Goal: Transaction & Acquisition: Purchase product/service

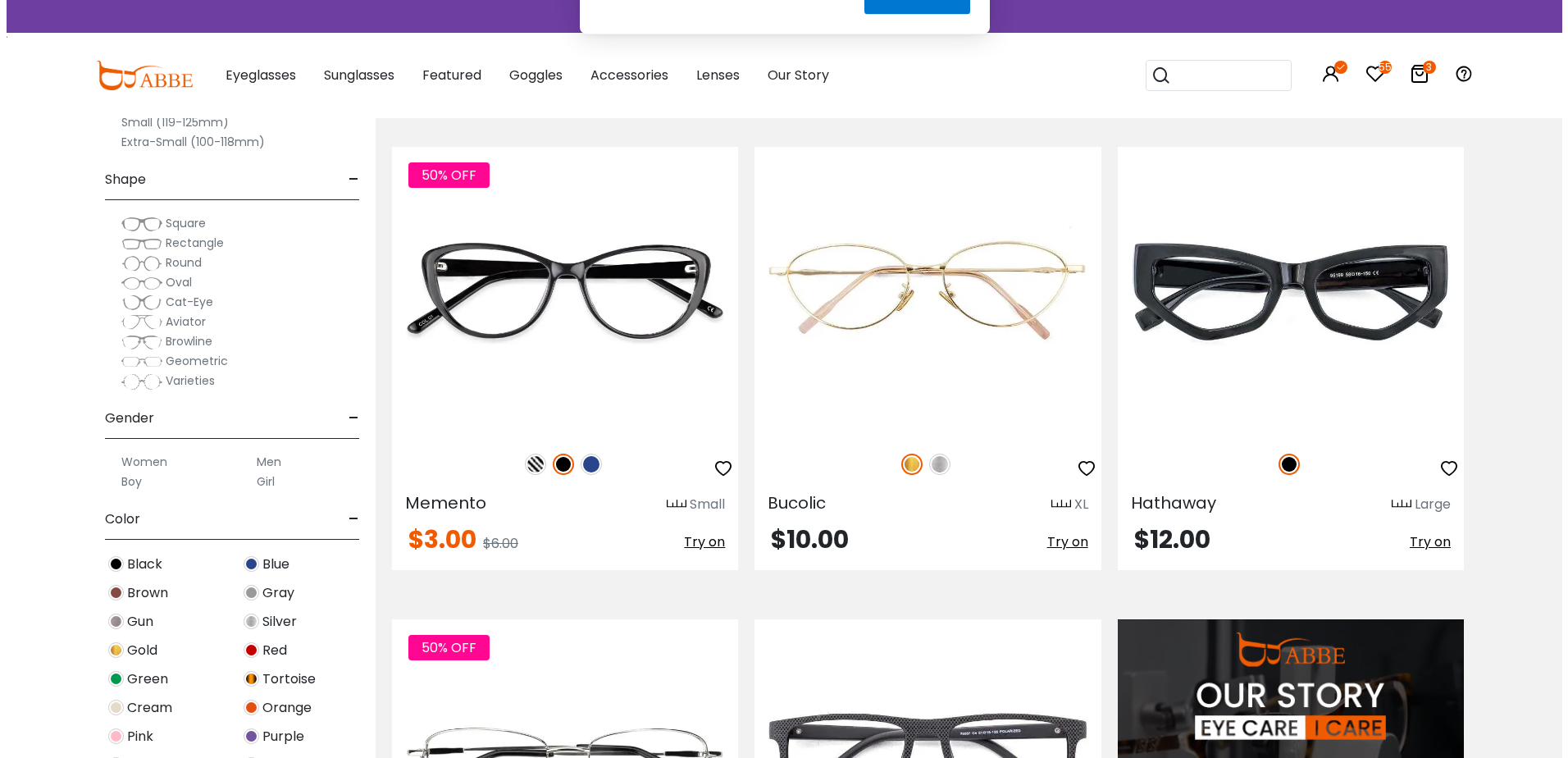
scroll to position [1148, 0]
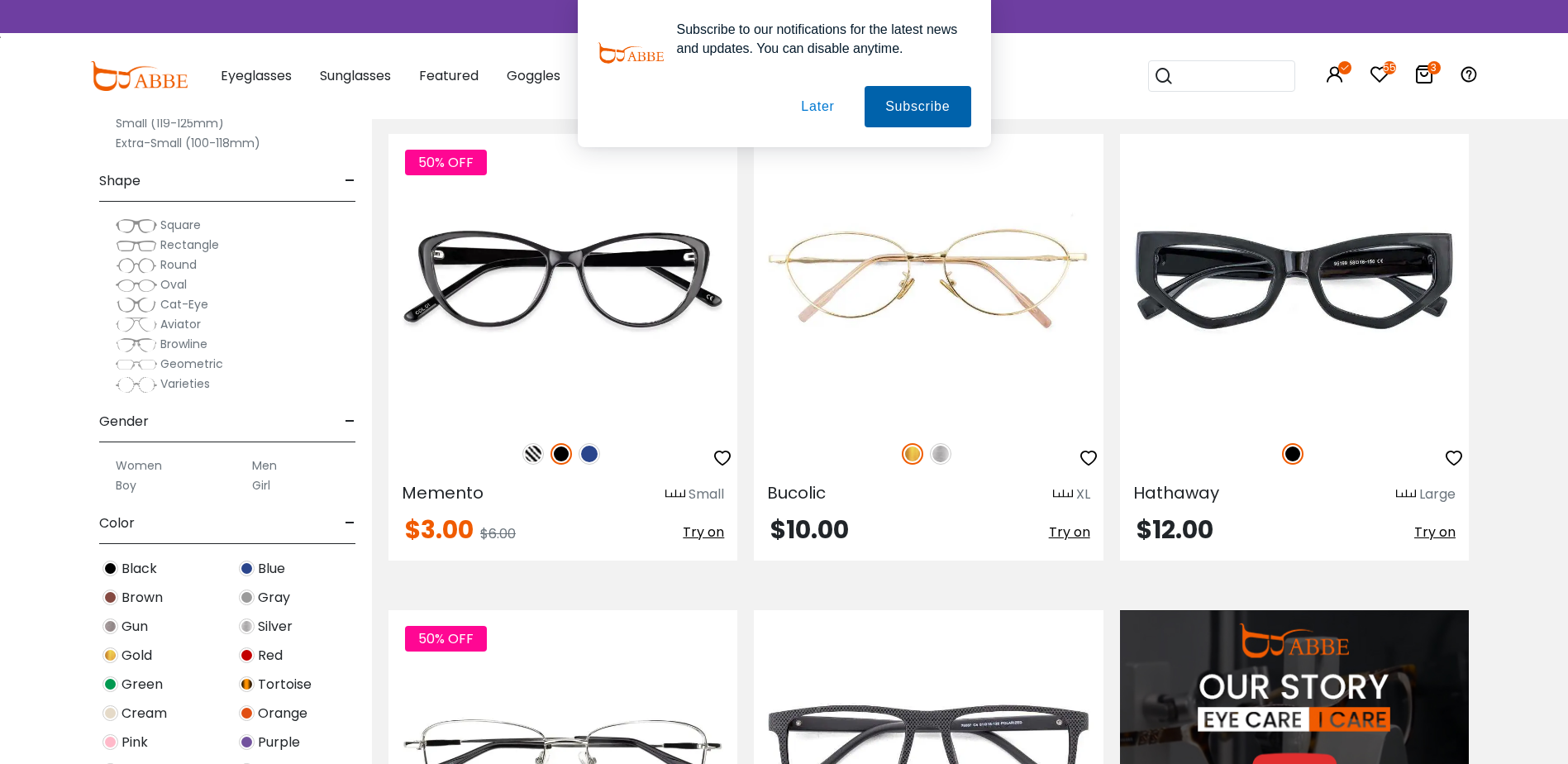
click at [908, 99] on button "Subscribe" at bounding box center [918, 107] width 106 height 41
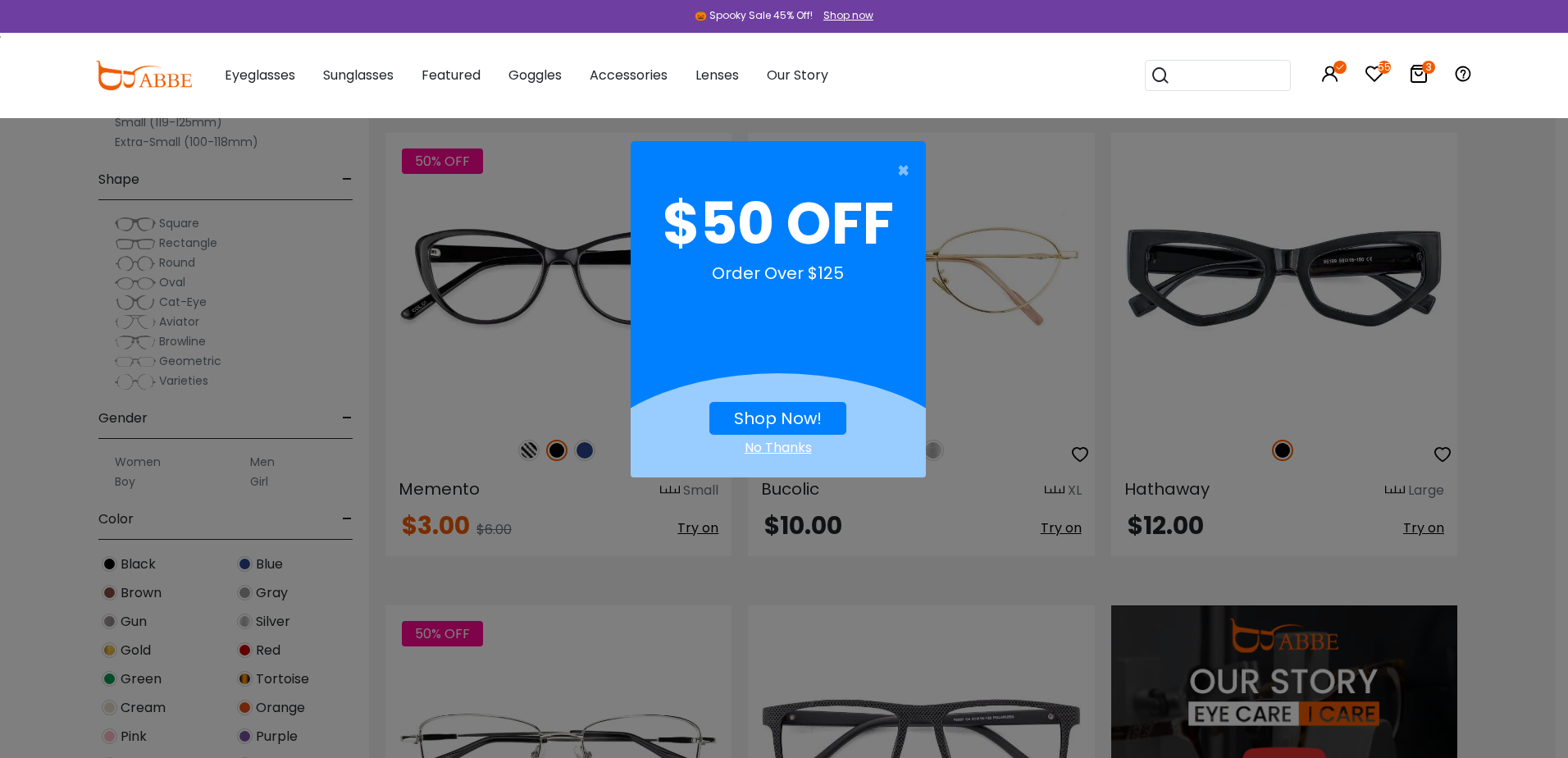
click at [720, 401] on div "Shop Now! No Thanks" at bounding box center [778, 417] width 295 height 80
click at [793, 411] on link "Shop Now!" at bounding box center [778, 418] width 88 height 23
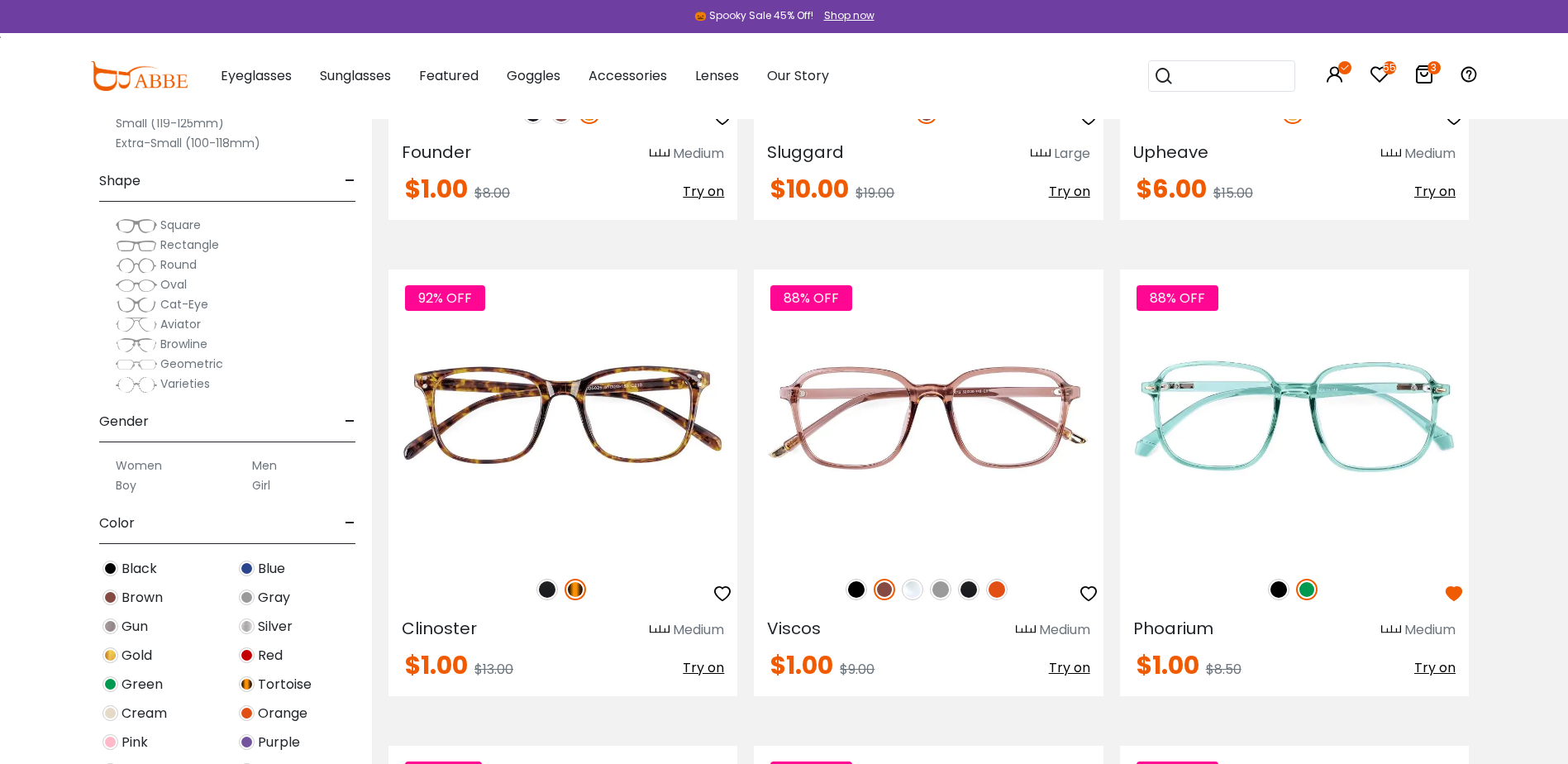
scroll to position [3639, 0]
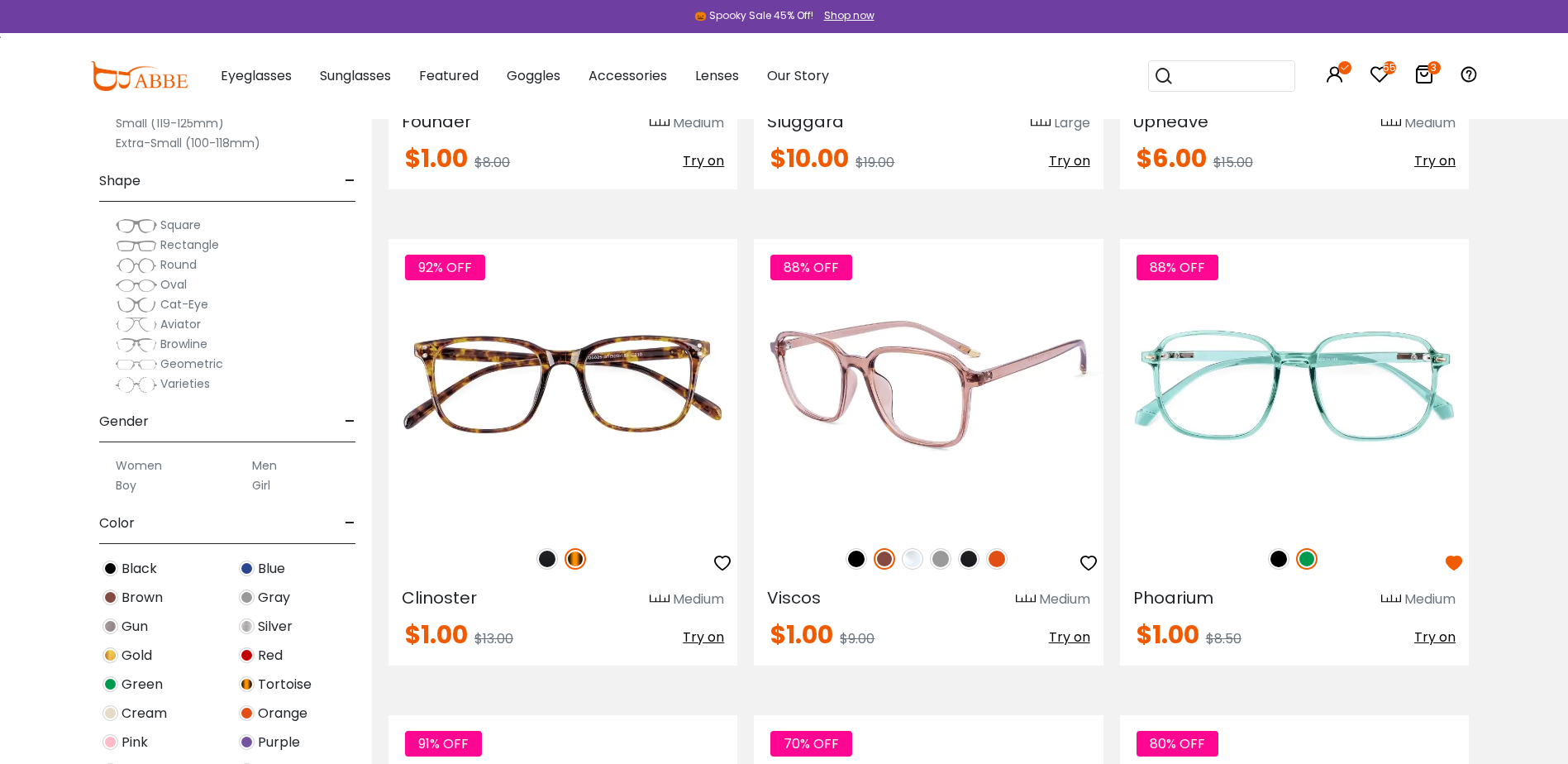
click at [919, 554] on img at bounding box center [912, 559] width 21 height 21
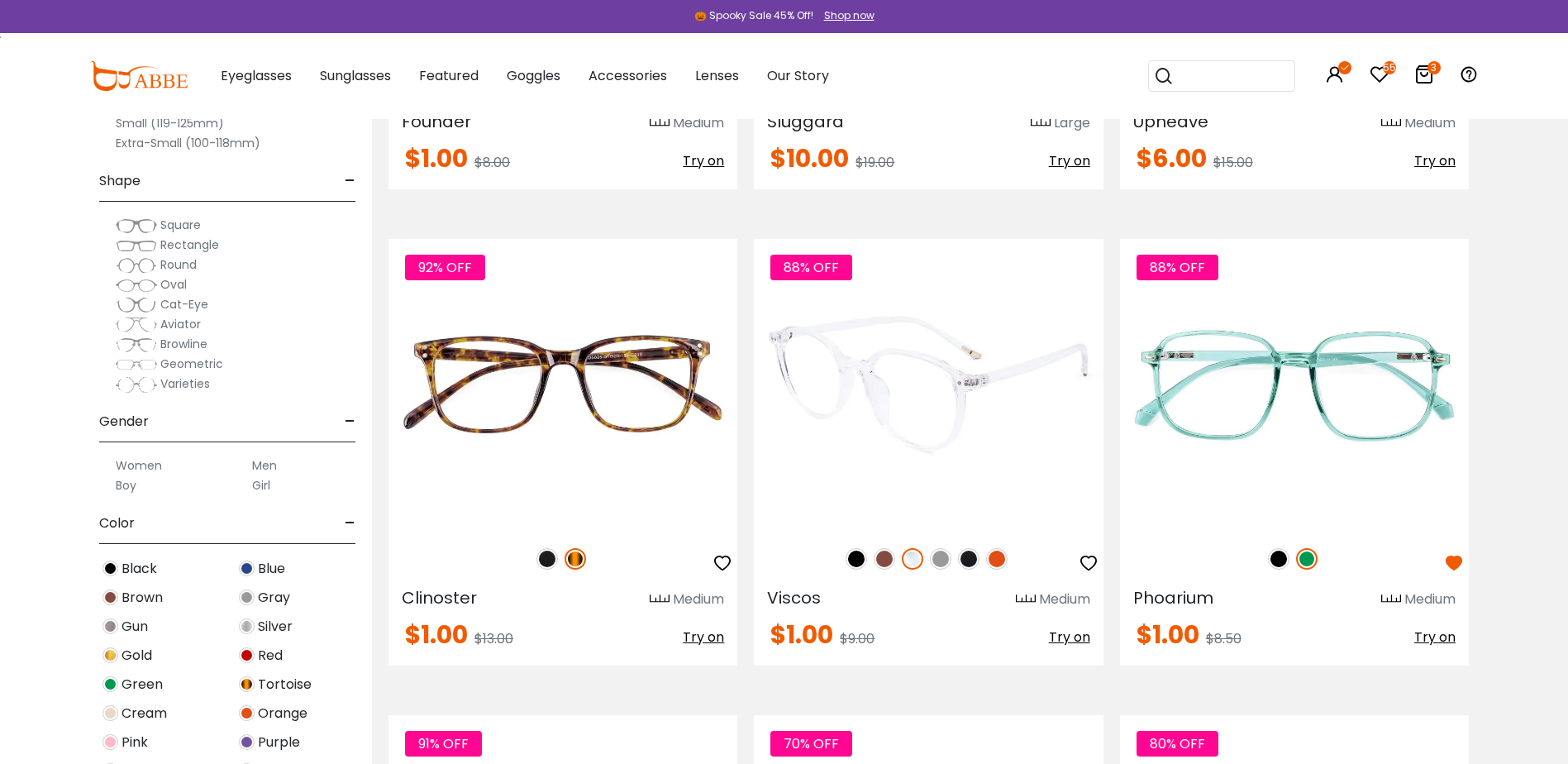
click at [912, 401] on img at bounding box center [928, 385] width 348 height 291
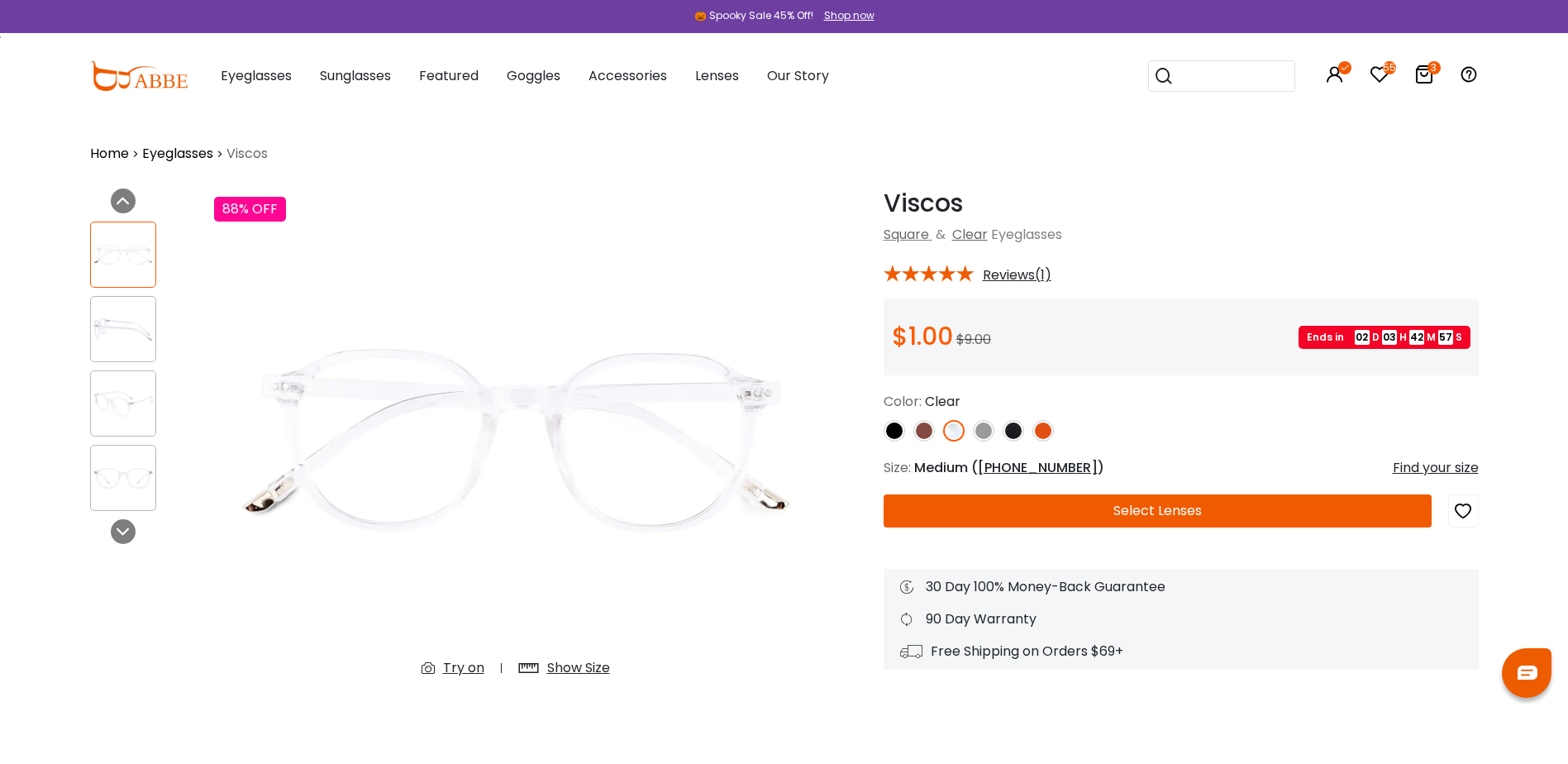
click at [989, 430] on img at bounding box center [984, 430] width 21 height 21
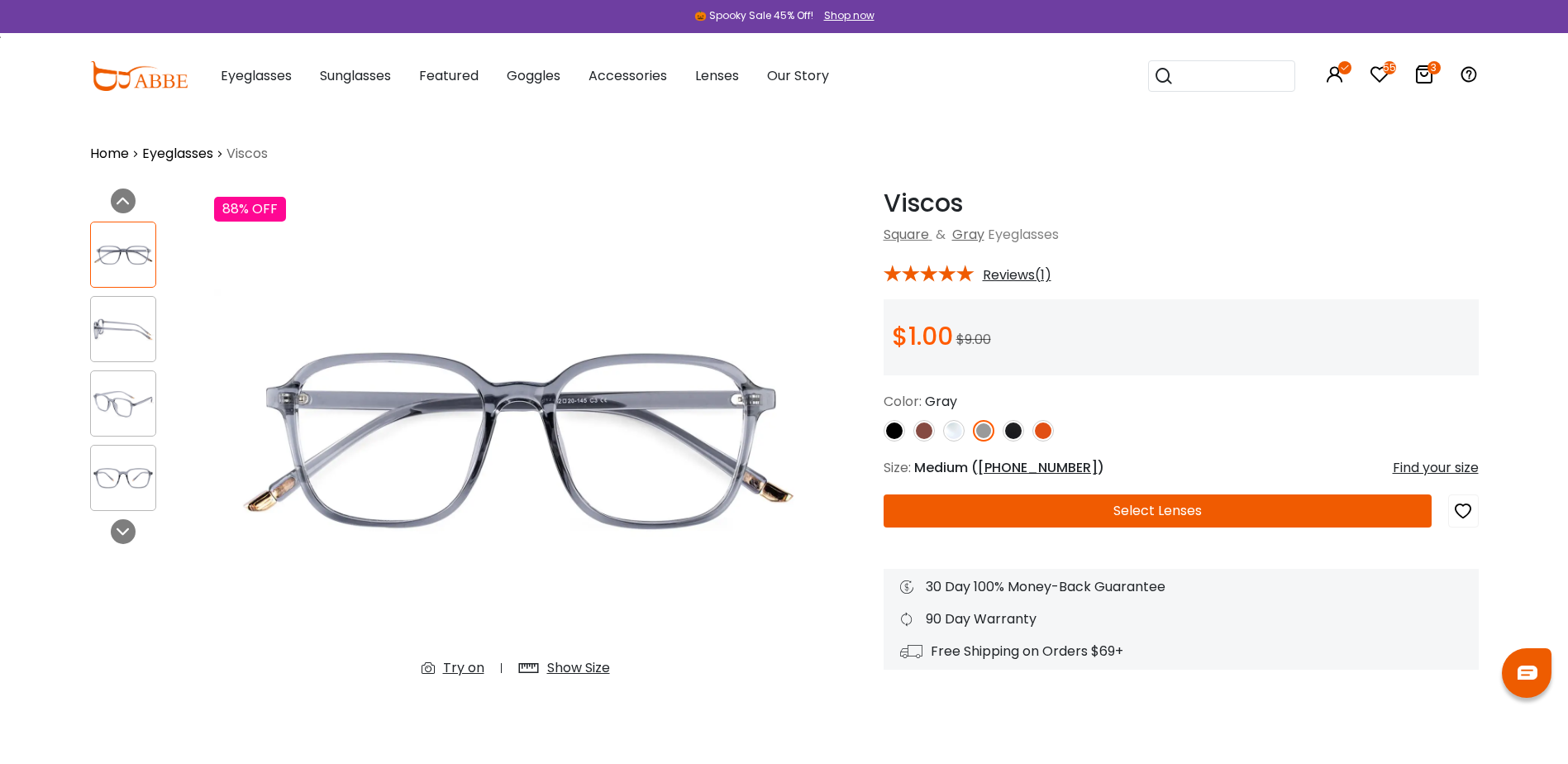
click at [883, 418] on div "Color: Gray" at bounding box center [1181, 416] width 595 height 49
click at [927, 418] on div "Color: Gray" at bounding box center [1181, 416] width 595 height 49
click at [923, 430] on img at bounding box center [924, 430] width 21 height 21
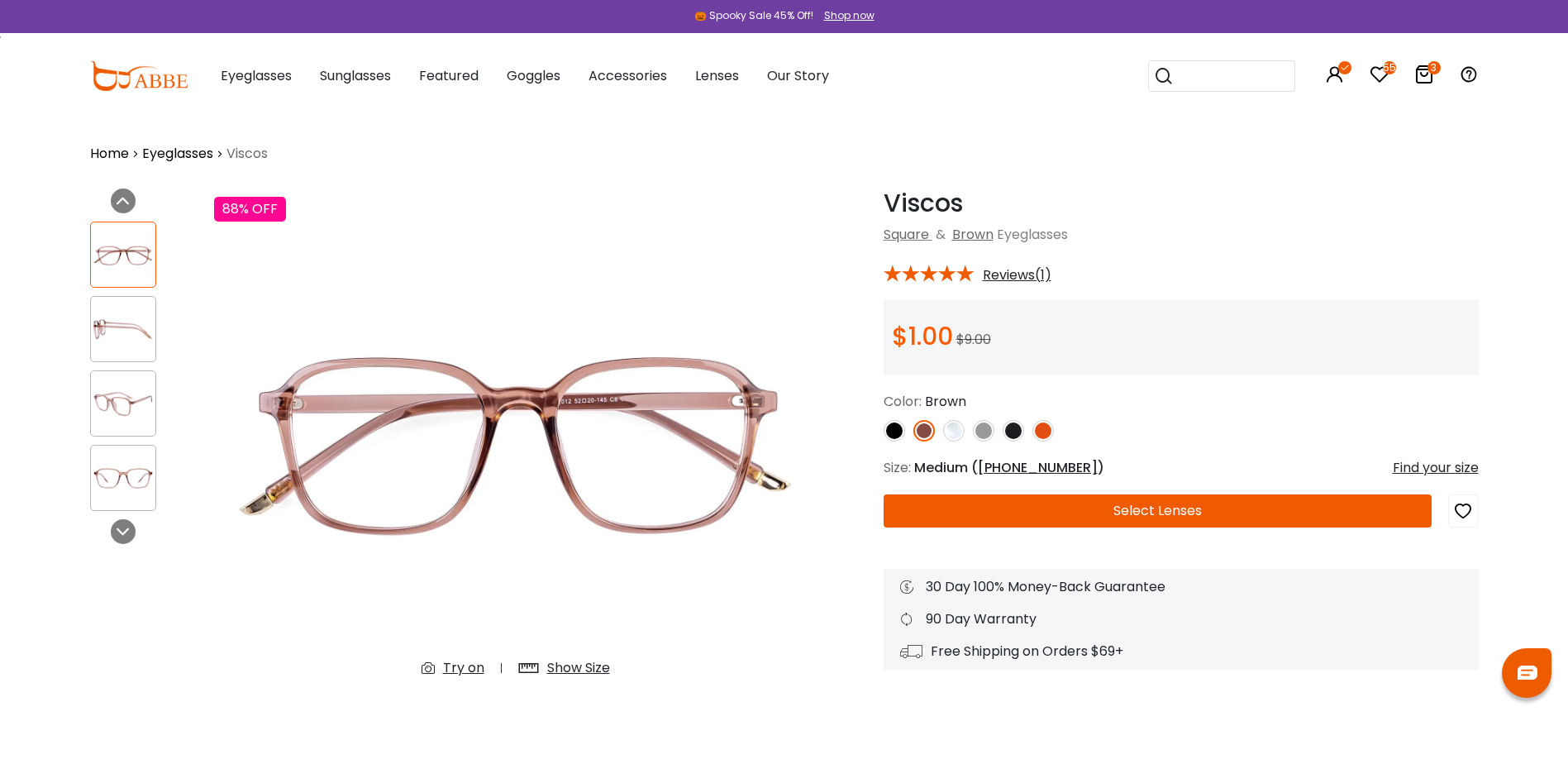
click at [950, 426] on img at bounding box center [954, 430] width 21 height 21
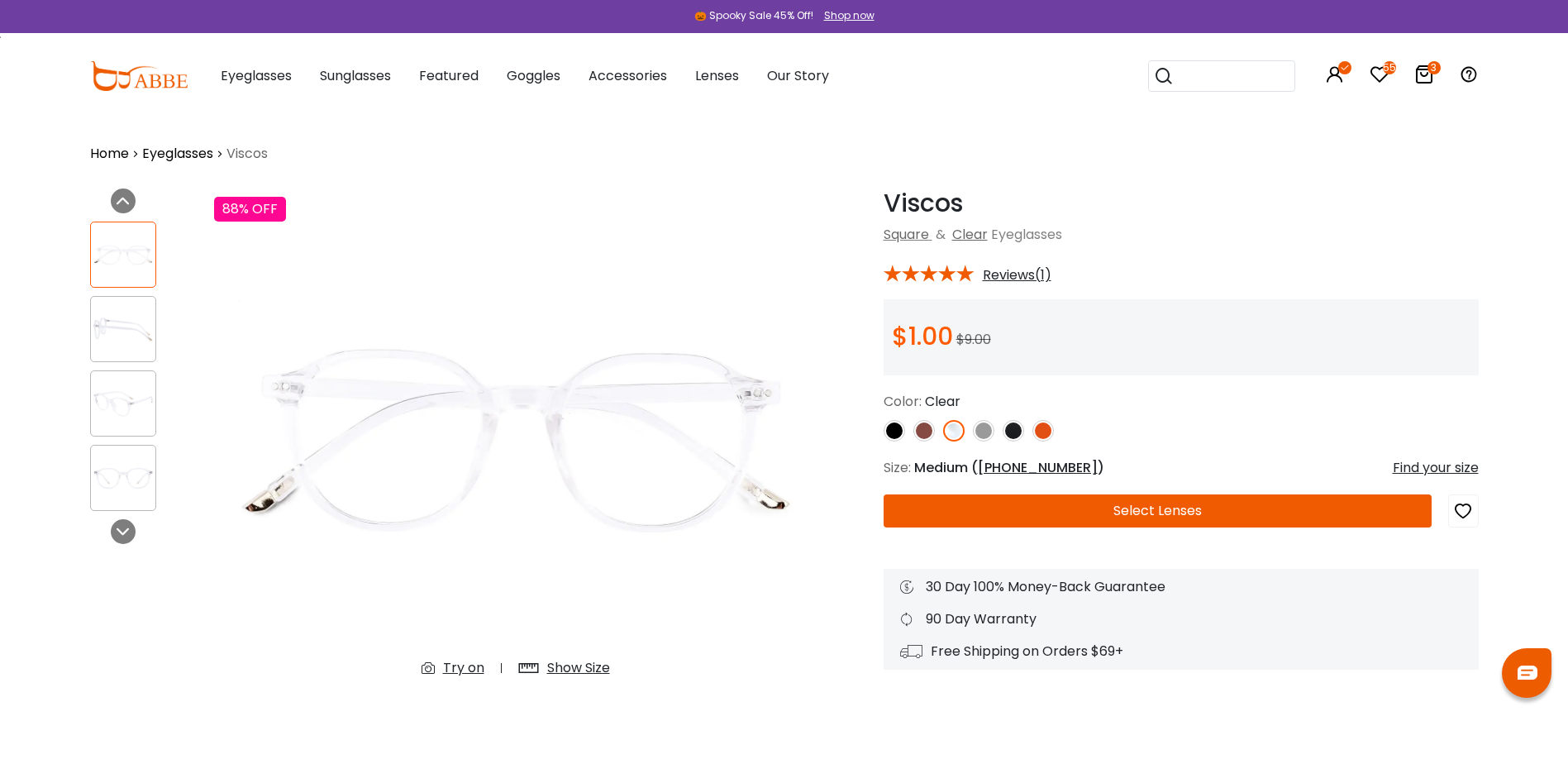
click at [1132, 513] on button "Select Lenses" at bounding box center [1157, 511] width 548 height 33
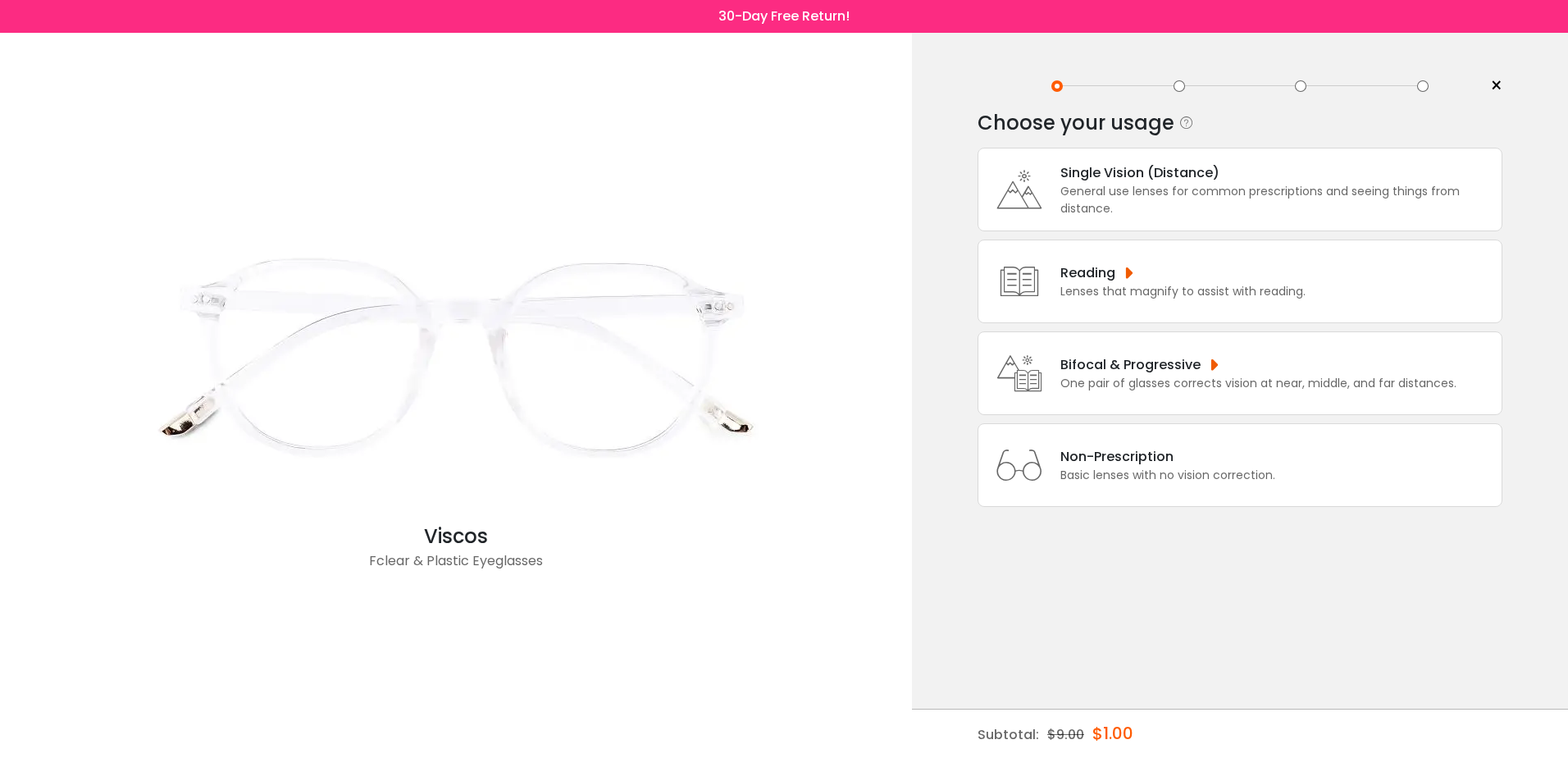
click at [1122, 375] on div "One pair of glasses corrects vision at near, middle, and far distances." at bounding box center [1259, 383] width 396 height 17
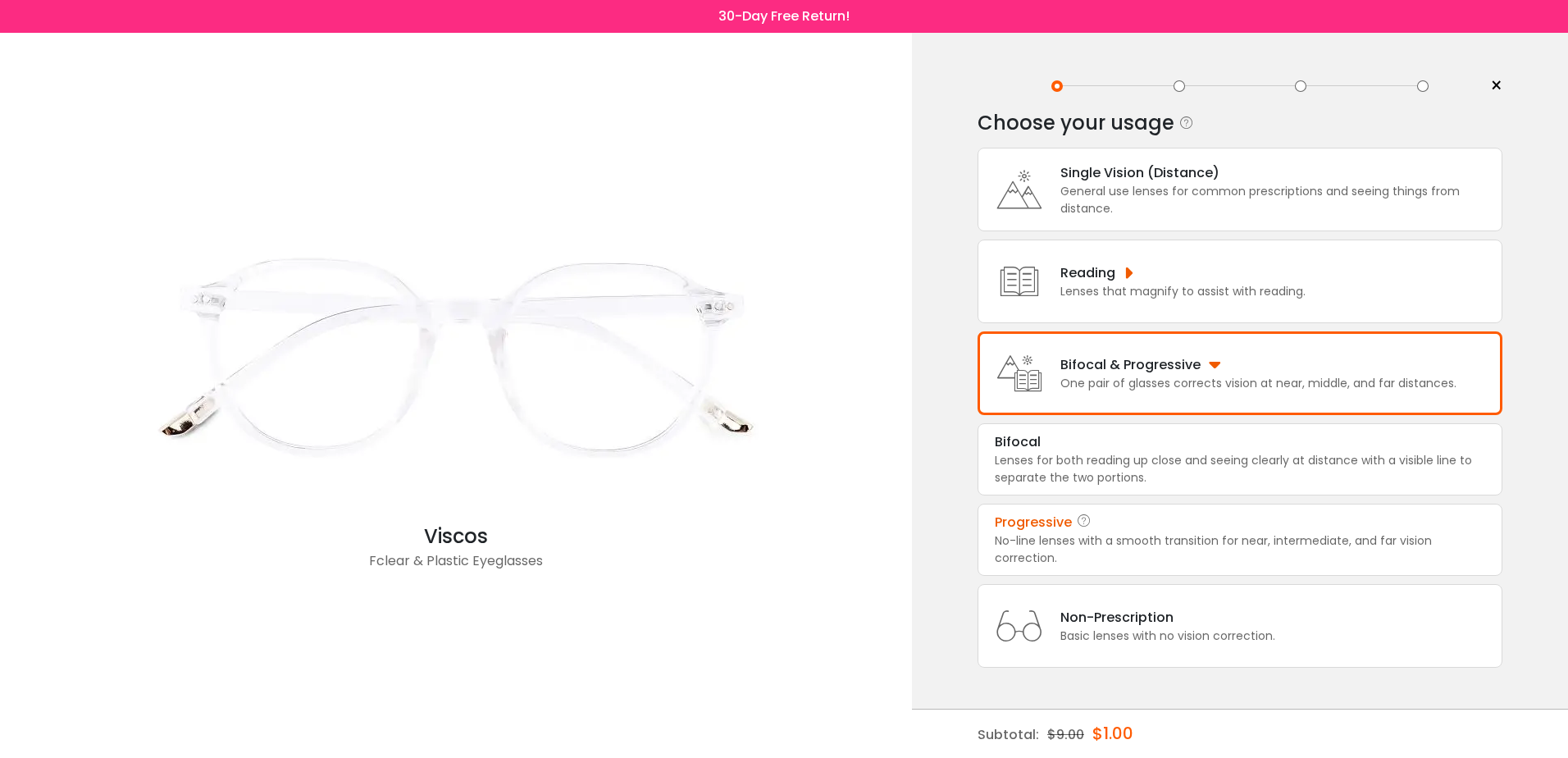
click at [1067, 531] on div "Progressive" at bounding box center [1034, 522] width 77 height 20
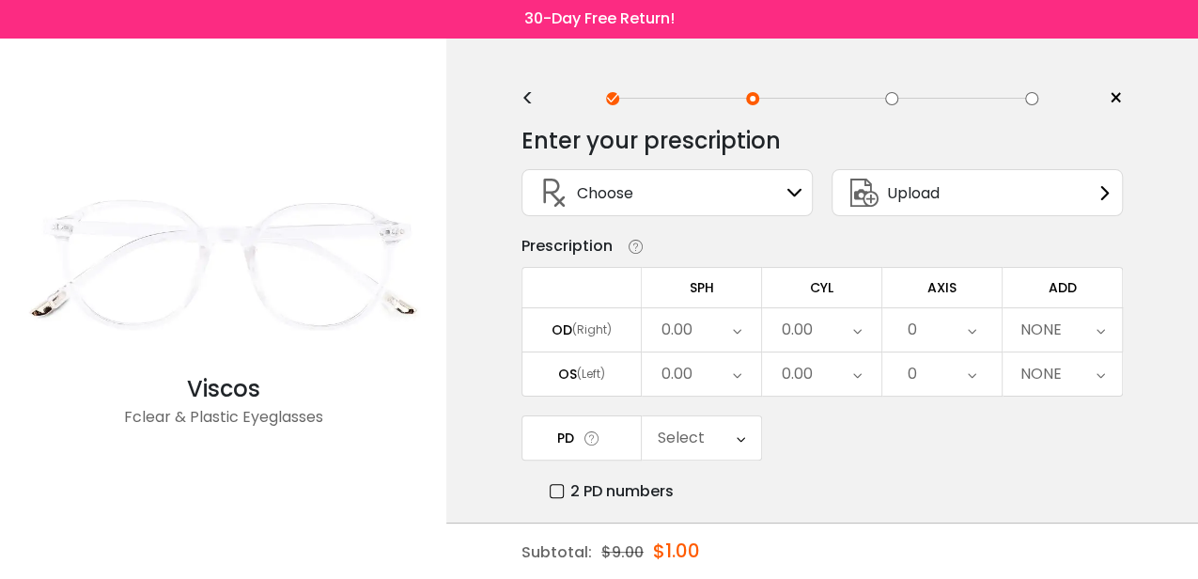
drag, startPoint x: 1767, startPoint y: 2, endPoint x: 357, endPoint y: 495, distance: 1494.0
click at [365, 497] on div "Viscos Fclear & Plastic Eyeglasses" at bounding box center [222, 308] width 427 height 541
click at [744, 333] on div "0.00" at bounding box center [701, 329] width 119 height 43
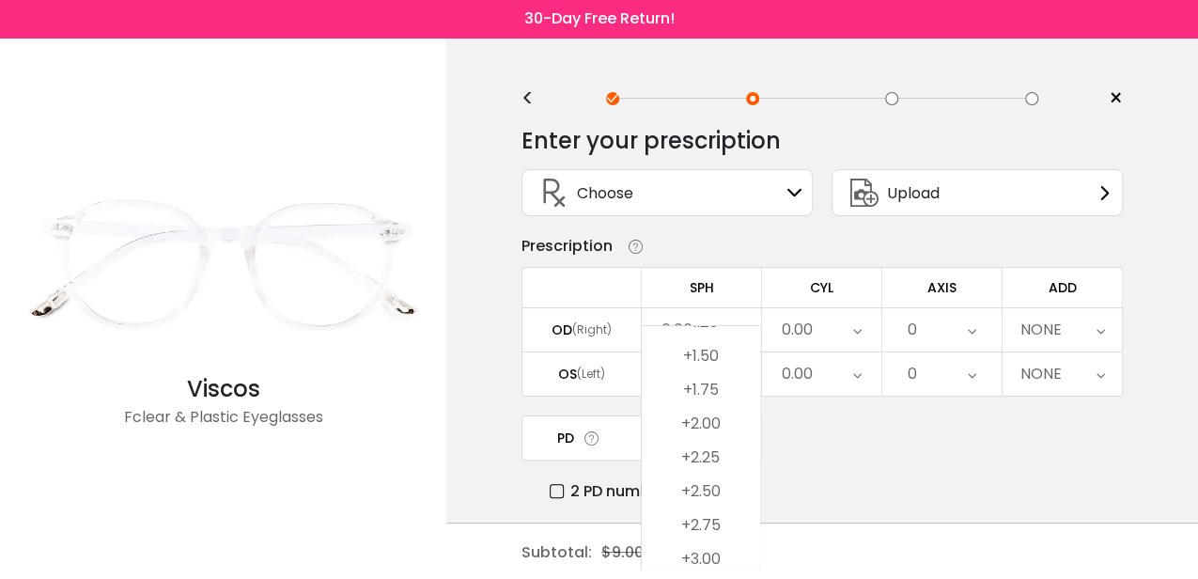
scroll to position [2959, 0]
click at [699, 460] on li "+2.50" at bounding box center [700, 461] width 117 height 34
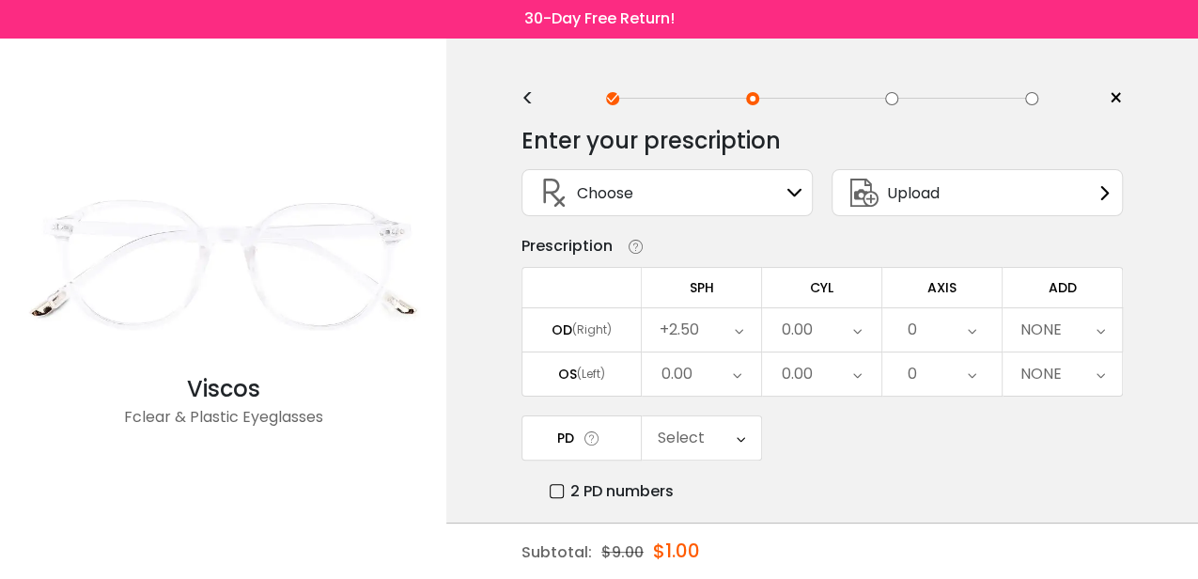
click at [857, 328] on icon at bounding box center [857, 329] width 8 height 43
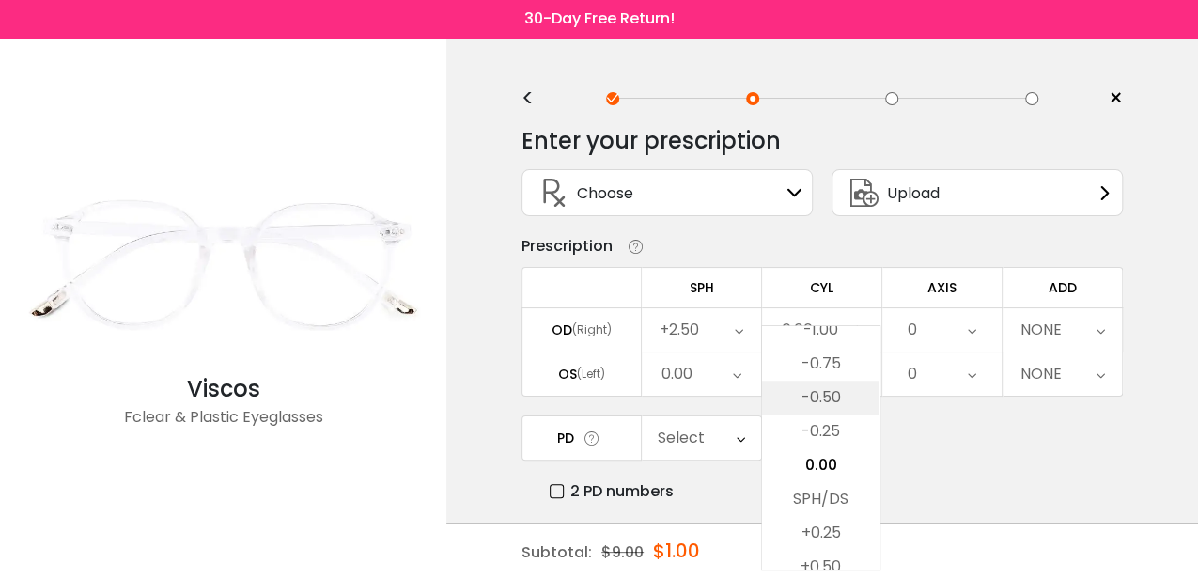
click at [817, 400] on li "-0.50" at bounding box center [820, 398] width 117 height 34
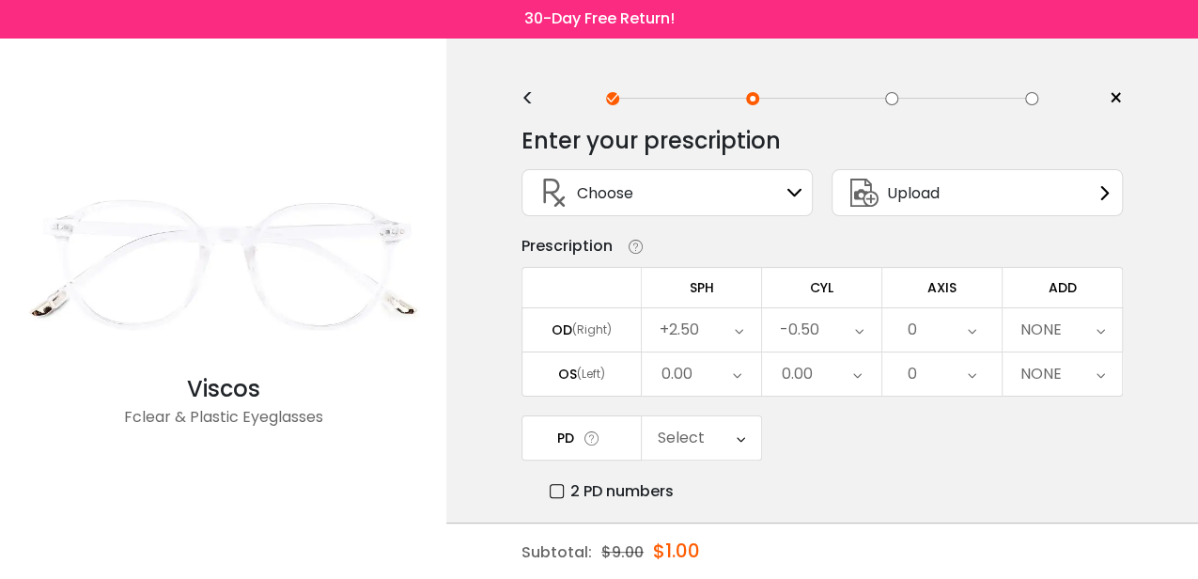
click at [974, 322] on icon at bounding box center [972, 329] width 8 height 43
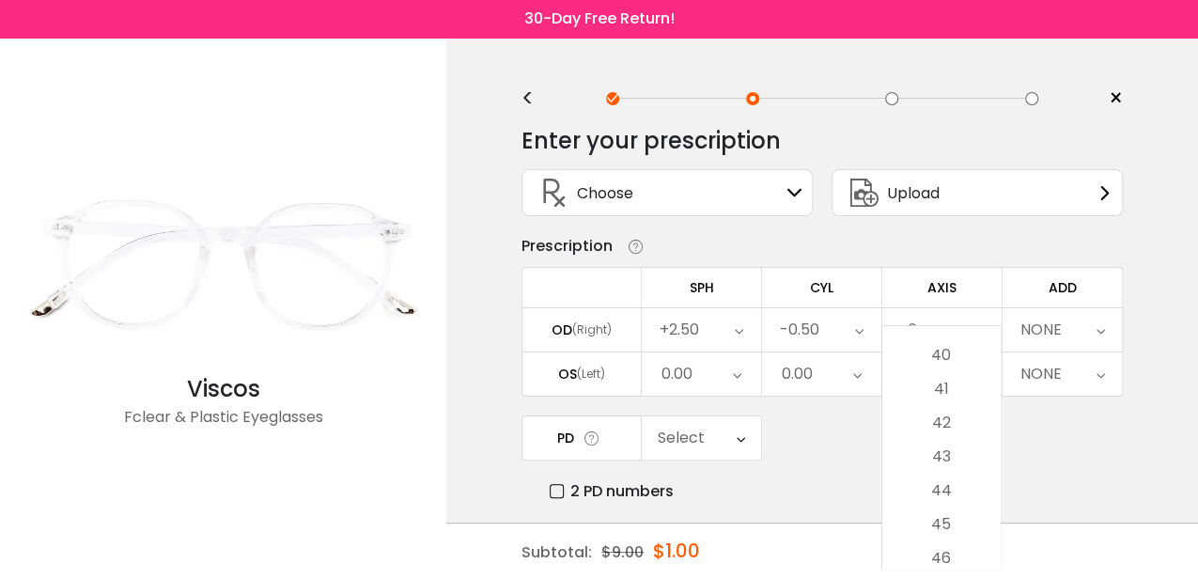
scroll to position [1377, 0]
click at [940, 420] on li "43" at bounding box center [940, 420] width 117 height 34
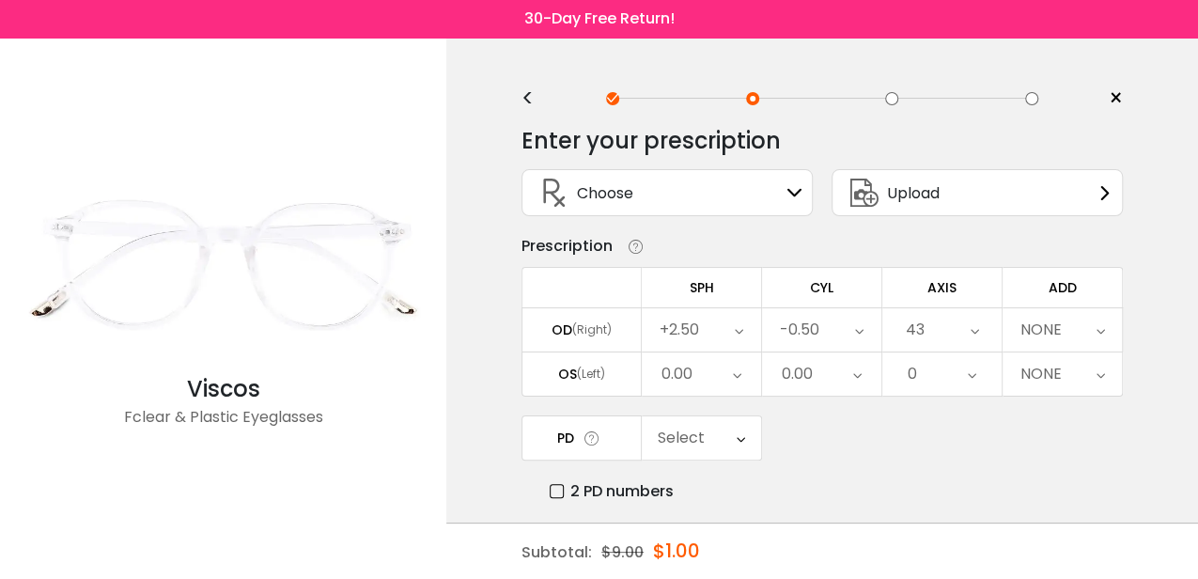
click at [1109, 326] on div "NONE" at bounding box center [1061, 329] width 119 height 43
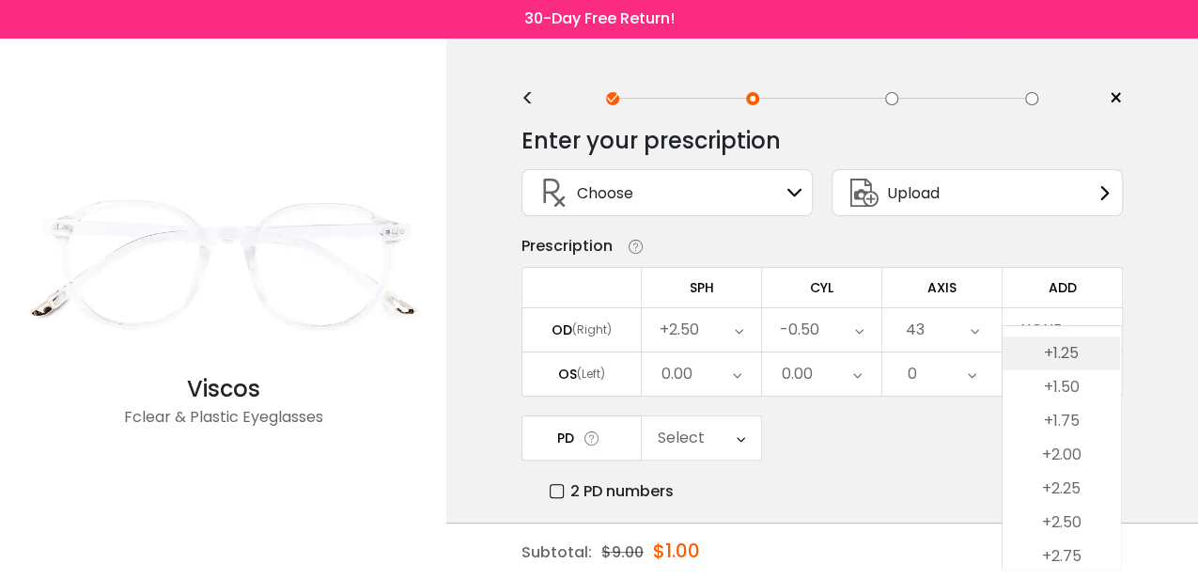
scroll to position [230, 0]
click at [1064, 419] on li "+2.50" at bounding box center [1060, 417] width 117 height 34
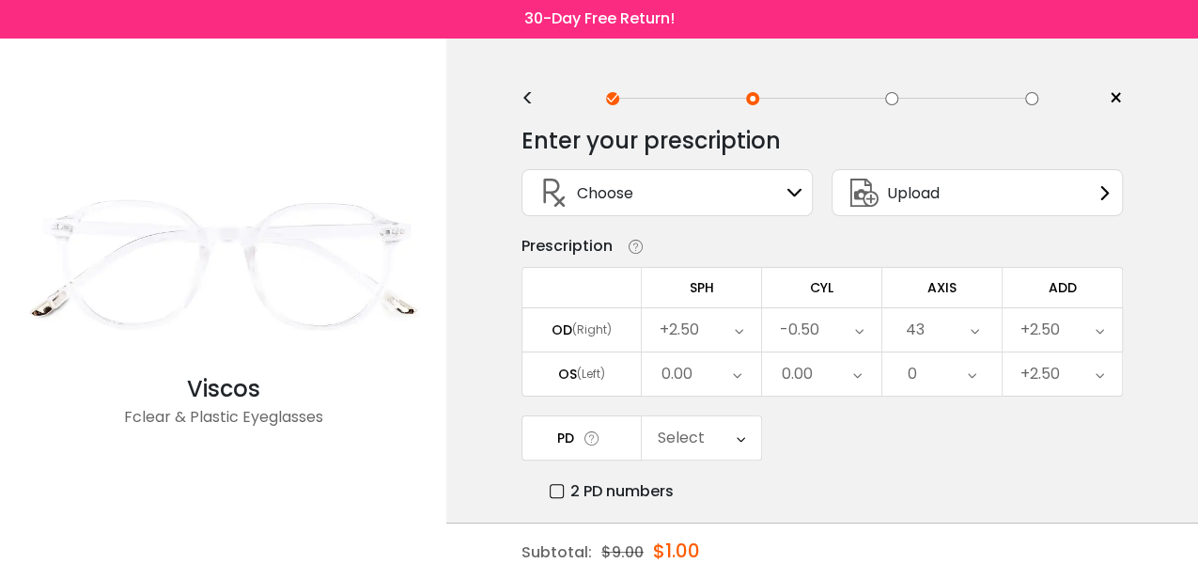
click at [716, 365] on div "0.00" at bounding box center [701, 373] width 119 height 43
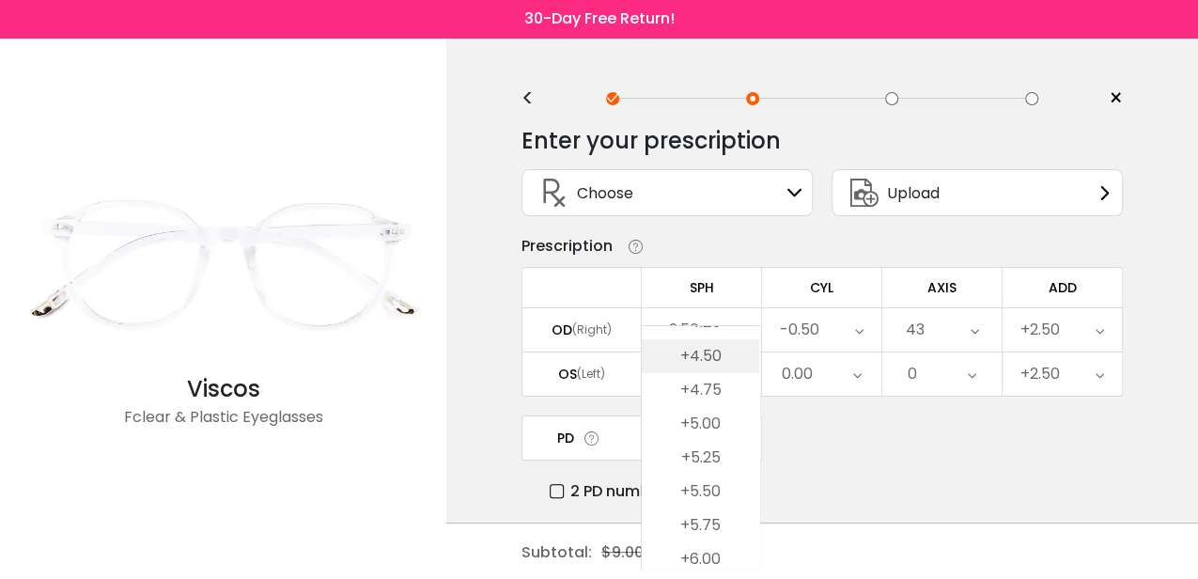
scroll to position [3209, 0]
click at [701, 413] on li "+4.00" at bounding box center [700, 414] width 117 height 34
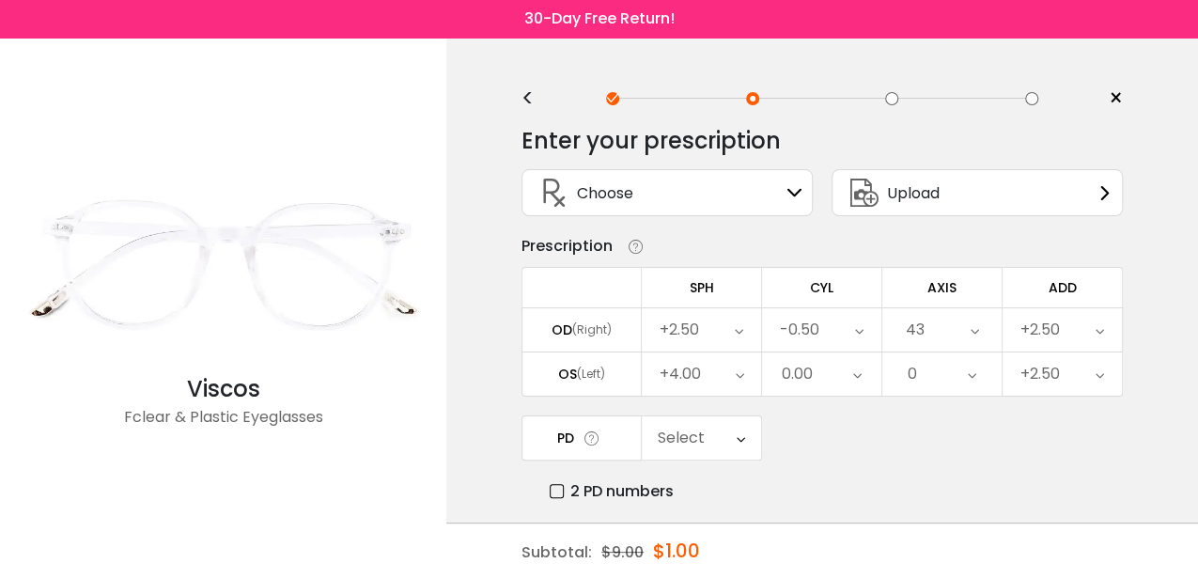
click at [840, 376] on div "0.00" at bounding box center [821, 373] width 119 height 43
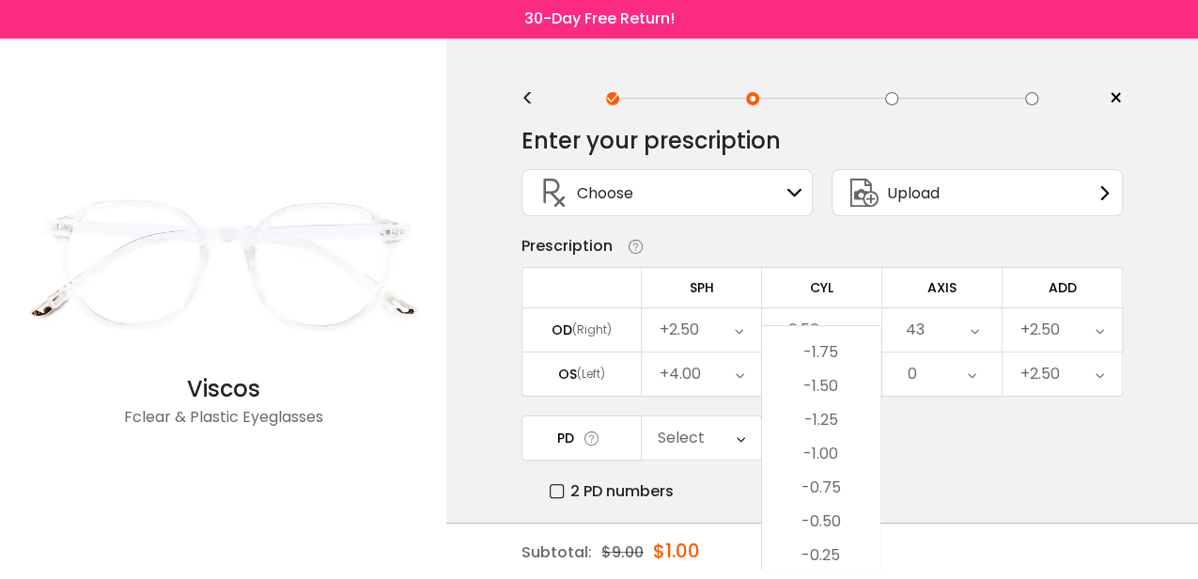
scroll to position [564, 0]
click at [816, 348] on li "-1.75" at bounding box center [820, 354] width 117 height 34
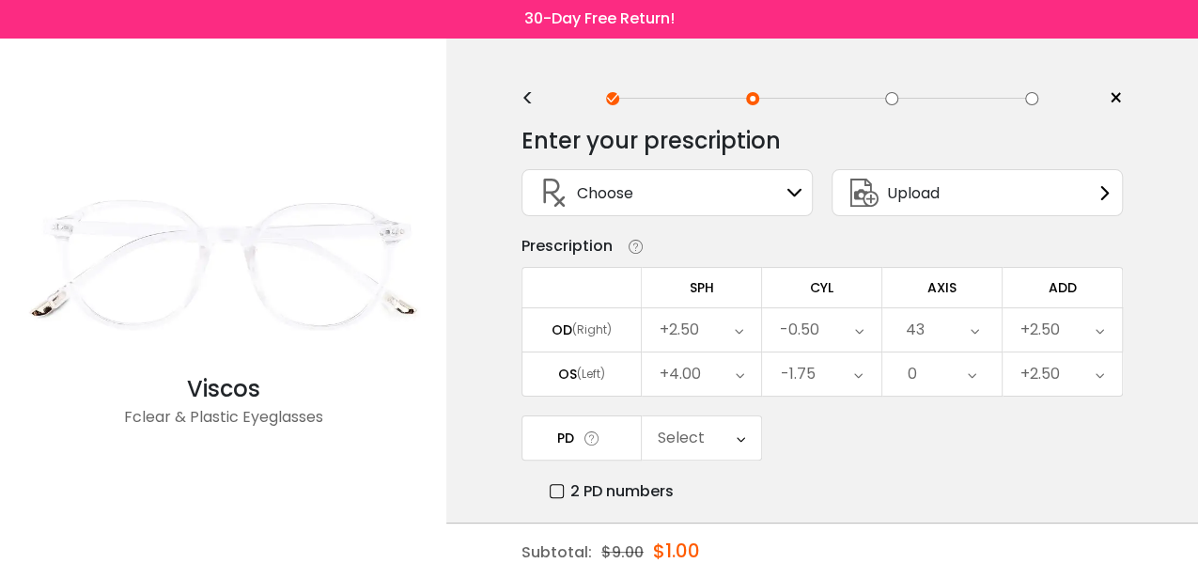
click at [851, 368] on div "-1.75" at bounding box center [821, 373] width 119 height 43
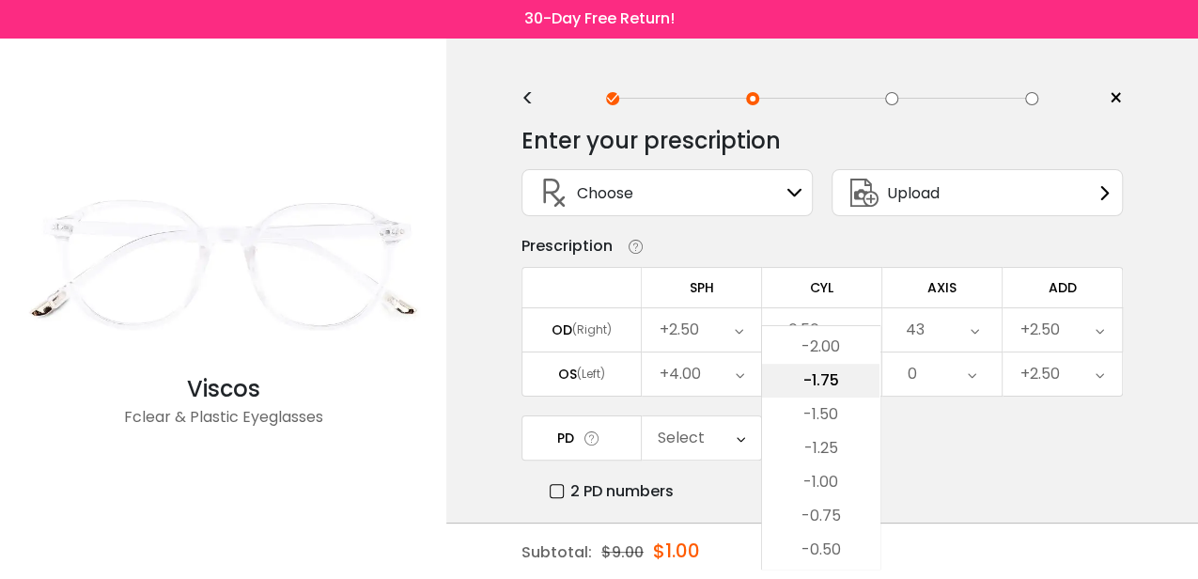
scroll to position [578, 0]
click at [823, 404] on li "-1.25" at bounding box center [820, 408] width 117 height 34
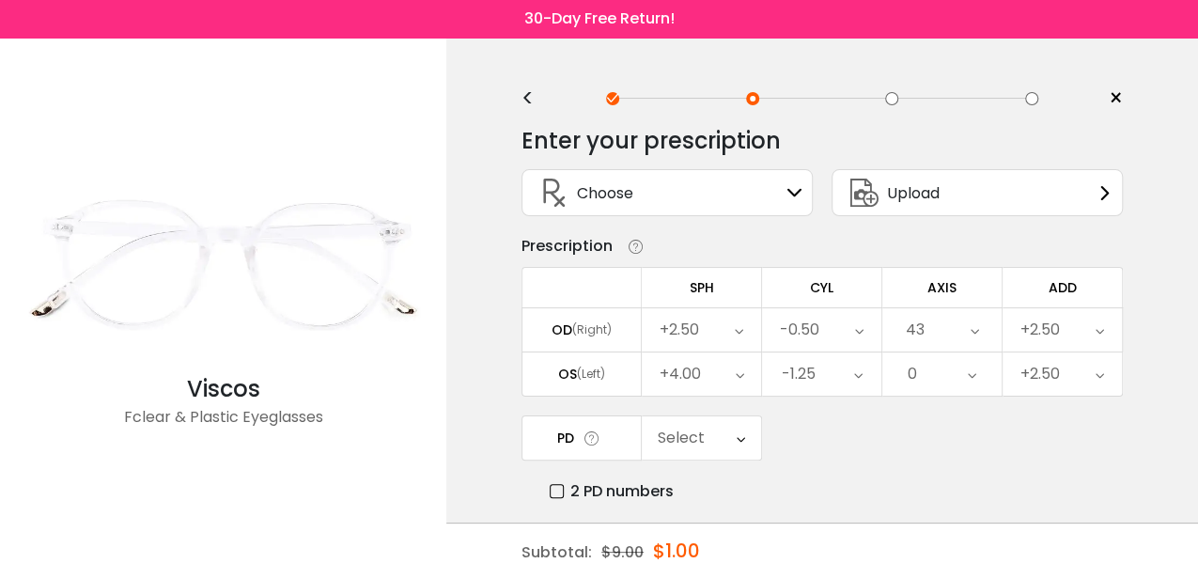
click at [963, 374] on div "0" at bounding box center [941, 373] width 119 height 43
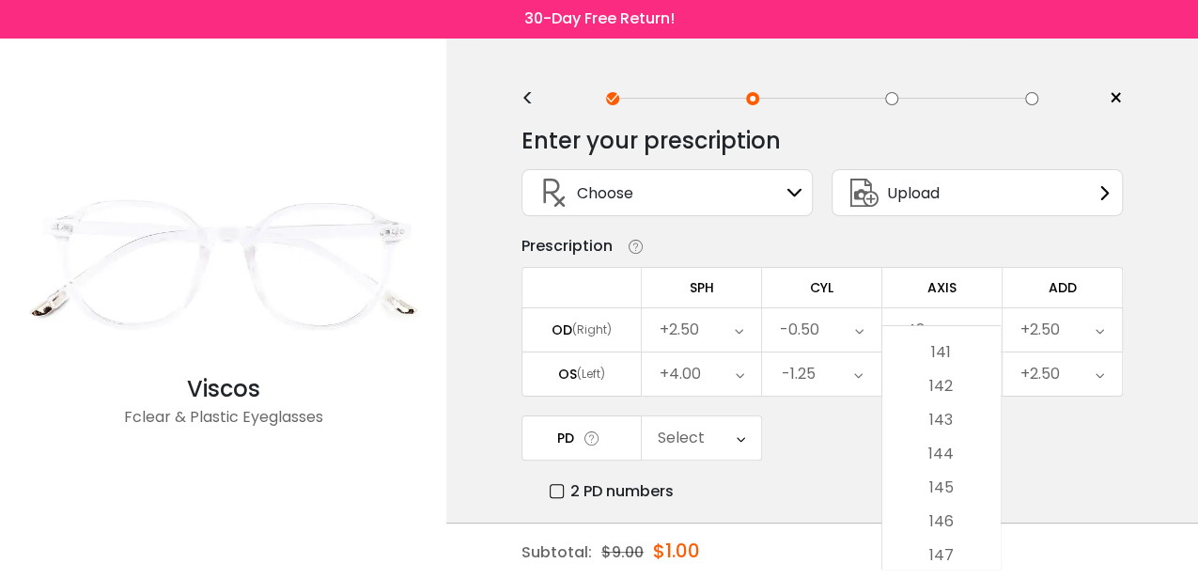
scroll to position [4885, 0]
click at [938, 524] on li "150" at bounding box center [940, 531] width 117 height 34
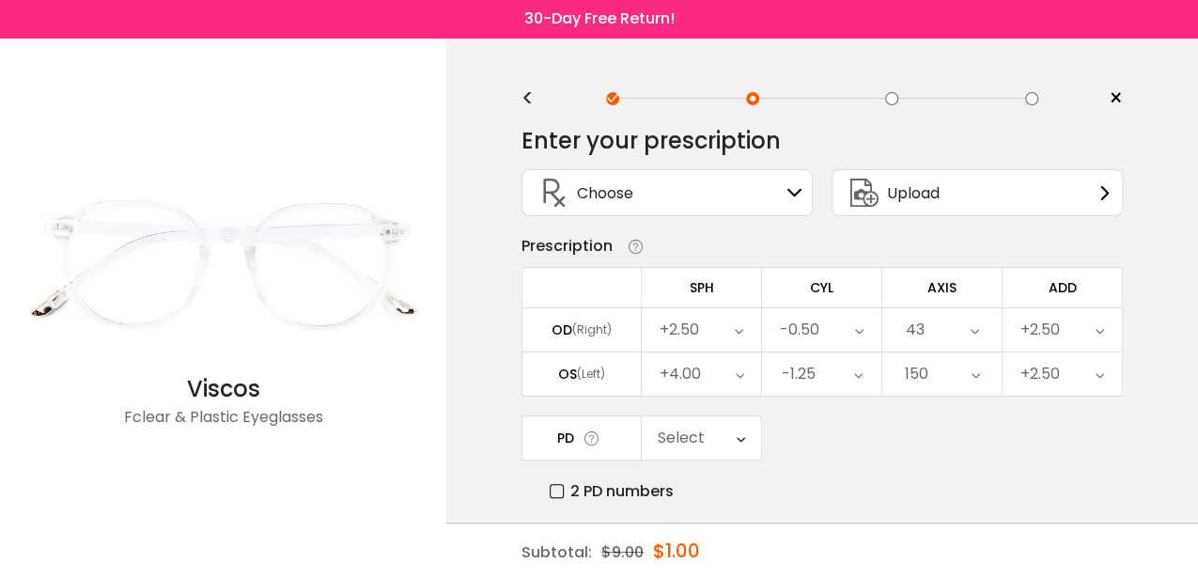
click at [722, 435] on div "Select" at bounding box center [701, 437] width 119 height 43
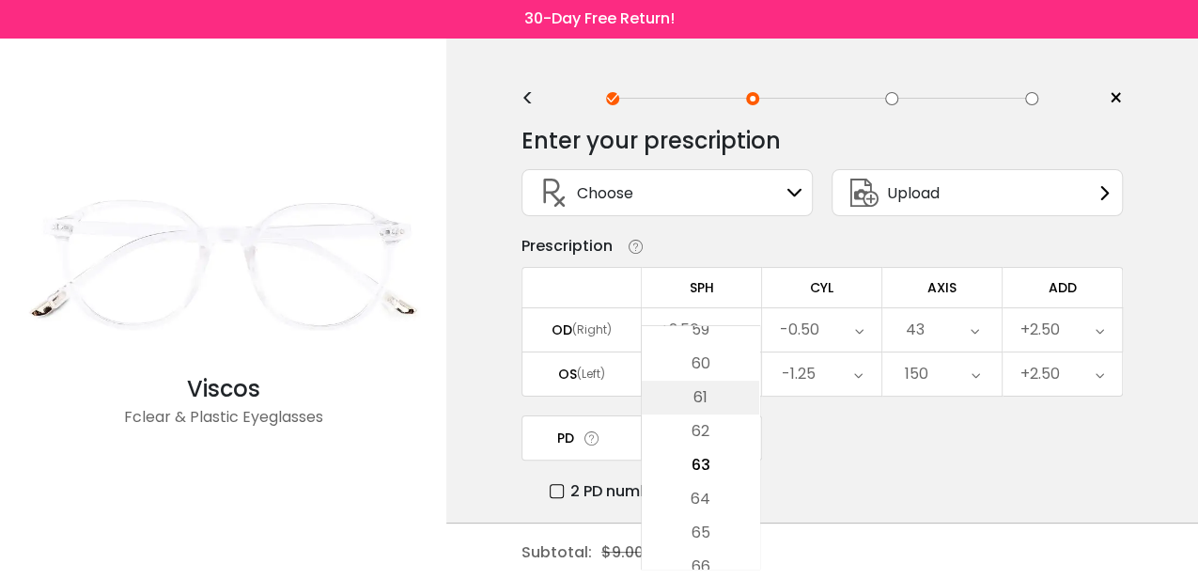
click at [706, 394] on li "61" at bounding box center [700, 398] width 117 height 34
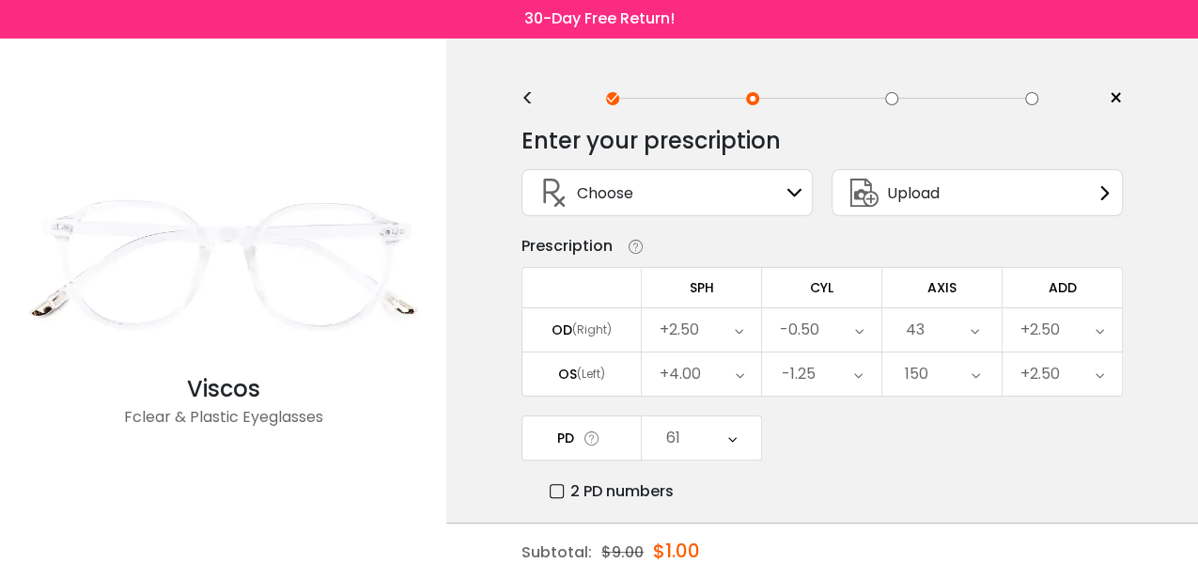
click at [1107, 468] on div "PD 61 Cancel PD Save 46 47 48 49 50 51 52 53 54 55 56 57 58 59 60 61 62 63 64 6…" at bounding box center [821, 458] width 601 height 87
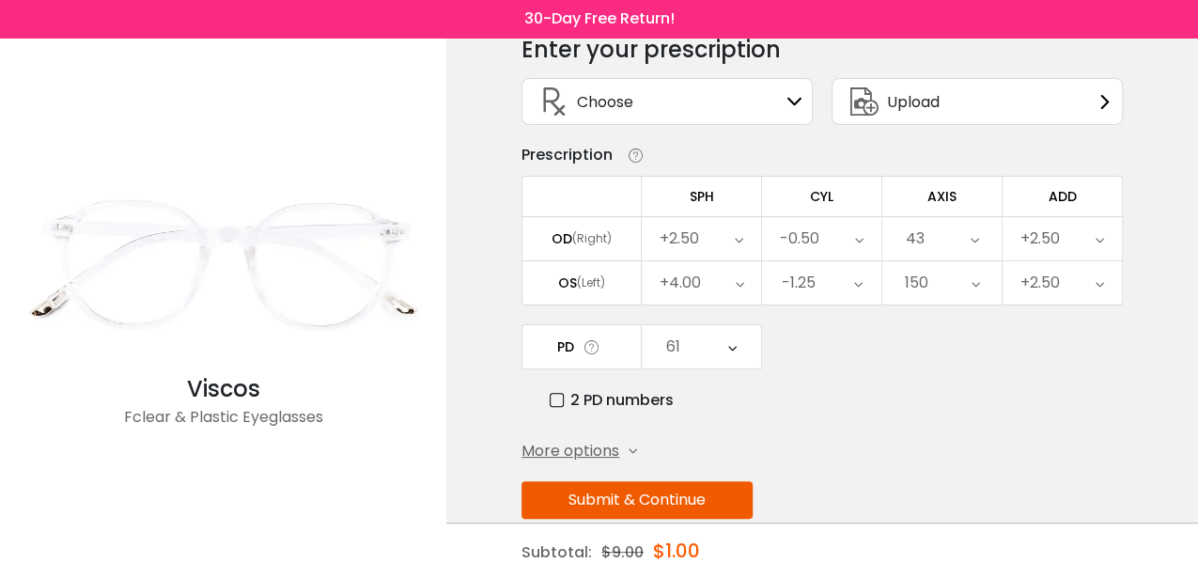
scroll to position [120, 0]
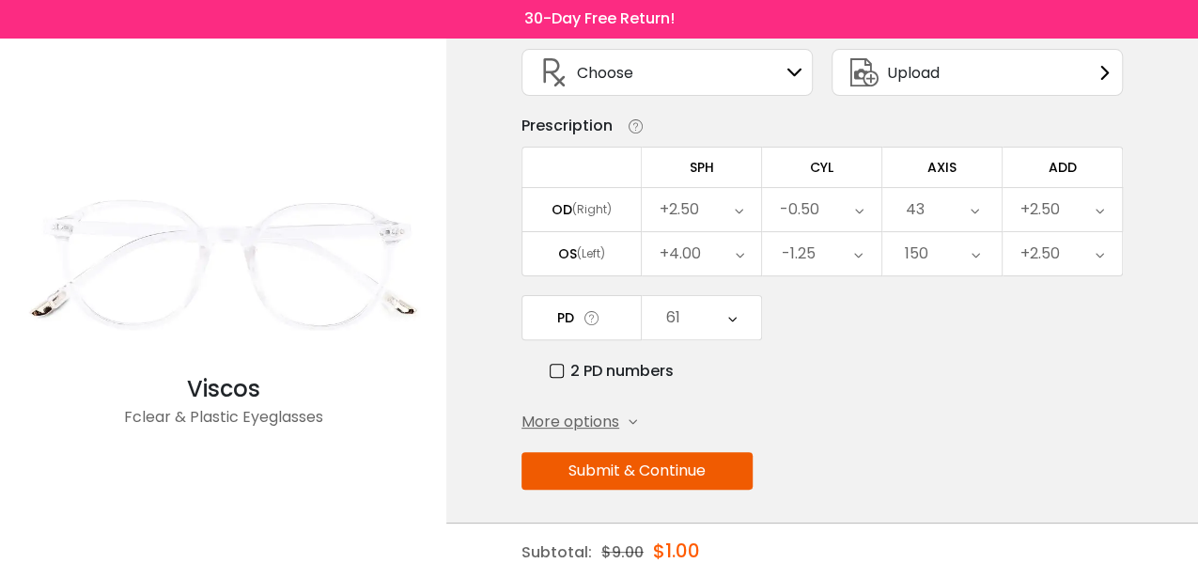
click at [623, 475] on button "Submit & Continue" at bounding box center [636, 471] width 231 height 38
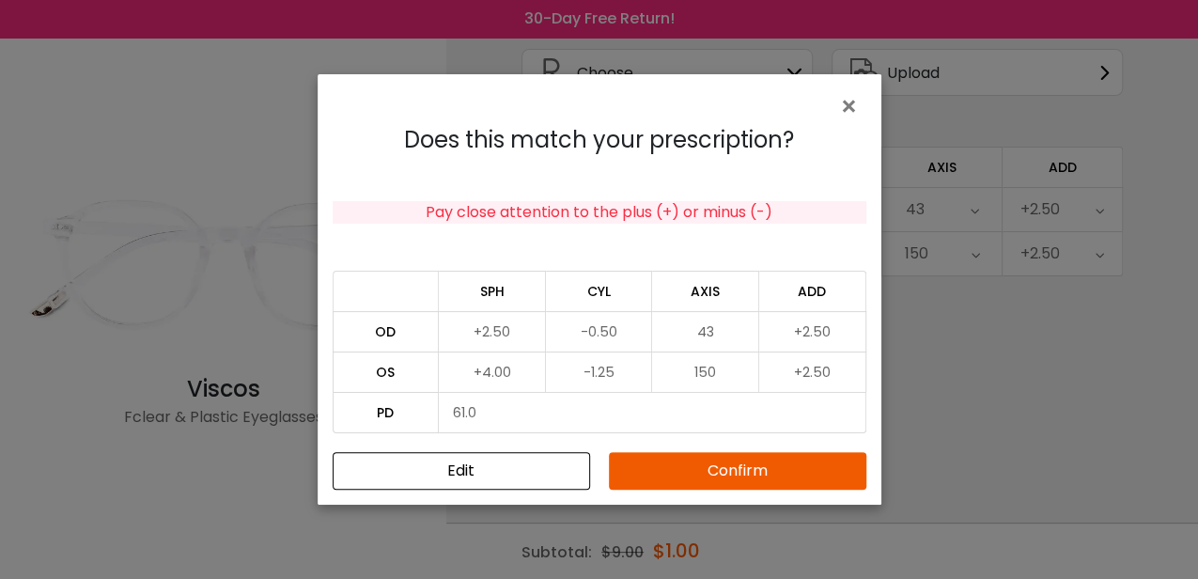
click at [676, 472] on button "Confirm" at bounding box center [737, 471] width 257 height 38
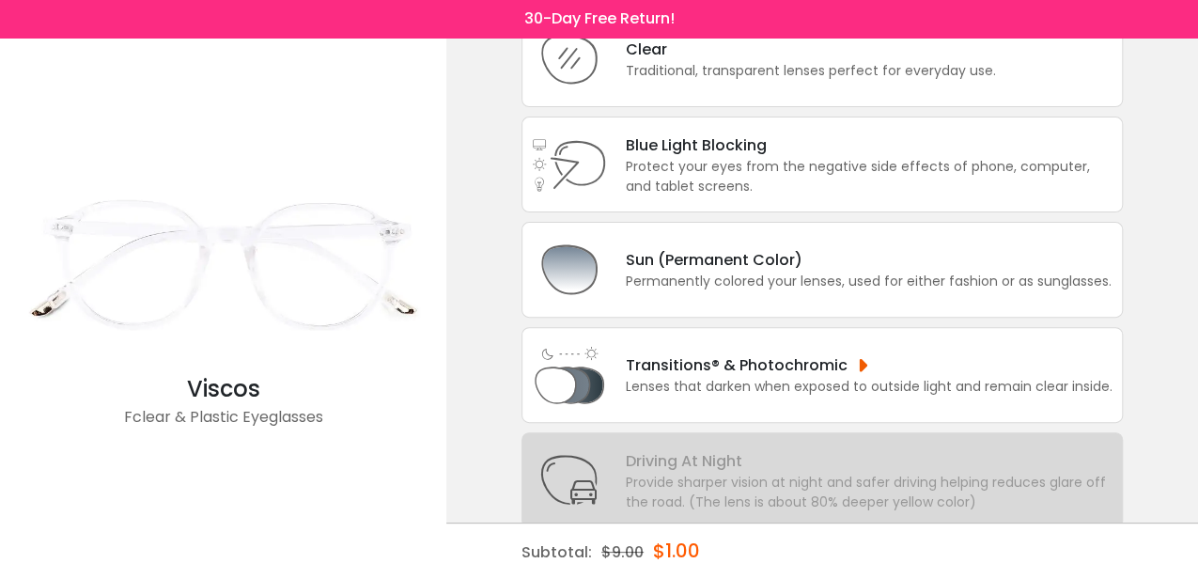
scroll to position [33, 0]
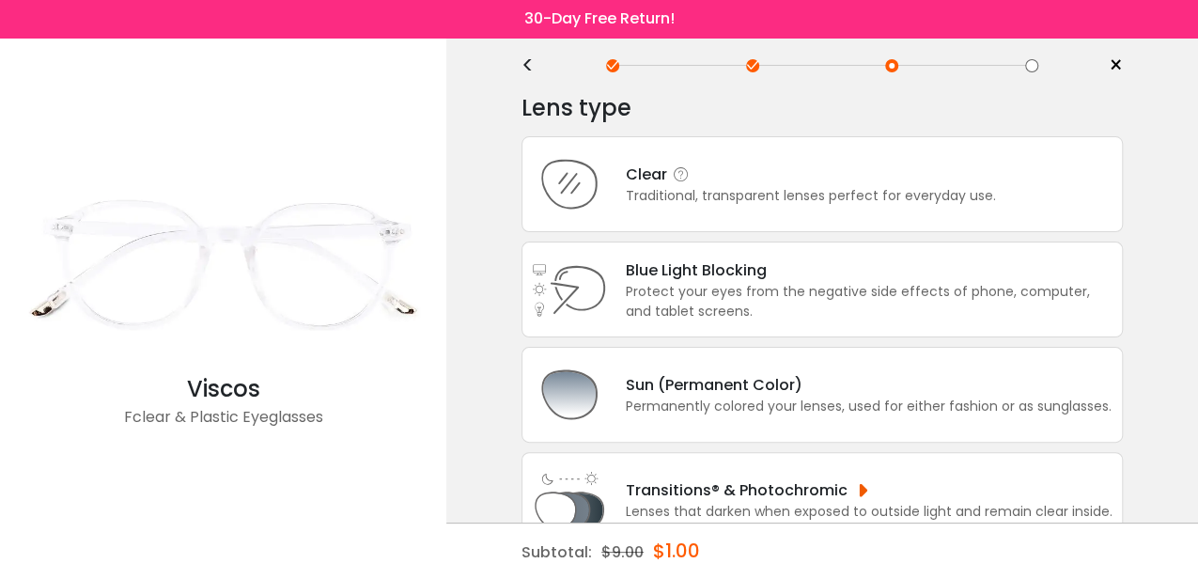
click at [640, 179] on div "Clear" at bounding box center [811, 174] width 370 height 23
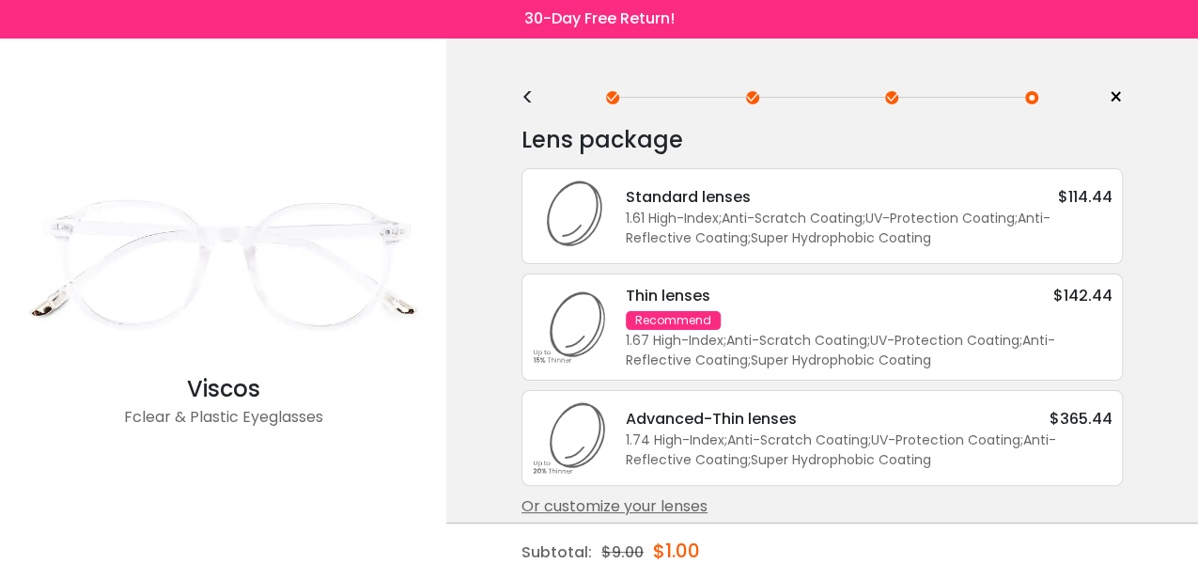
scroll to position [0, 0]
click at [690, 423] on div "Advanced-Thin lenses" at bounding box center [711, 419] width 171 height 23
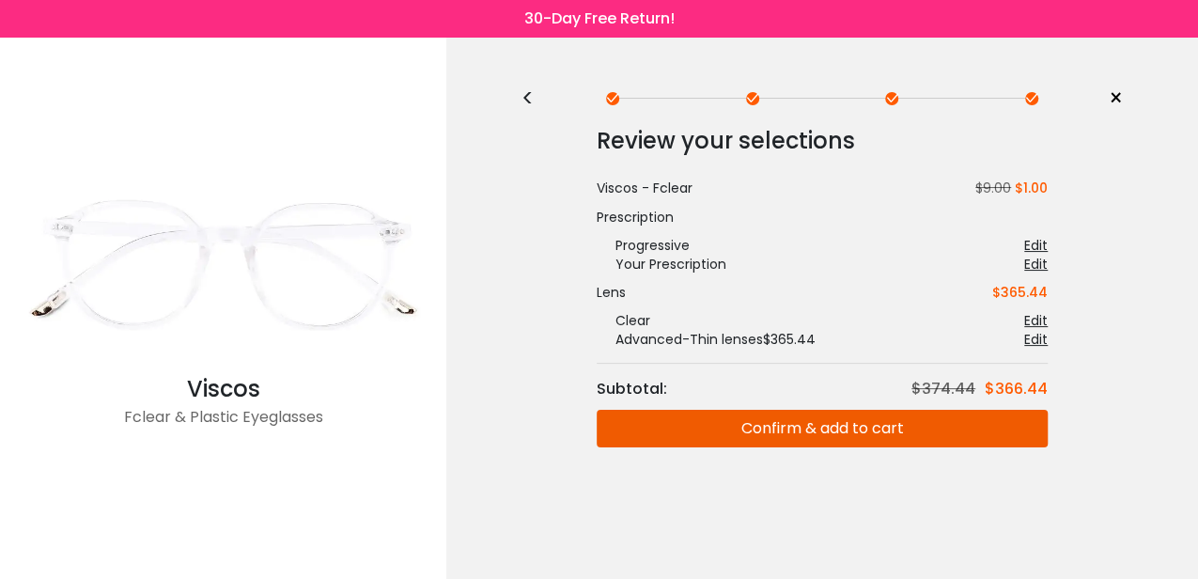
click at [819, 422] on button "Confirm & add to cart" at bounding box center [822, 429] width 451 height 38
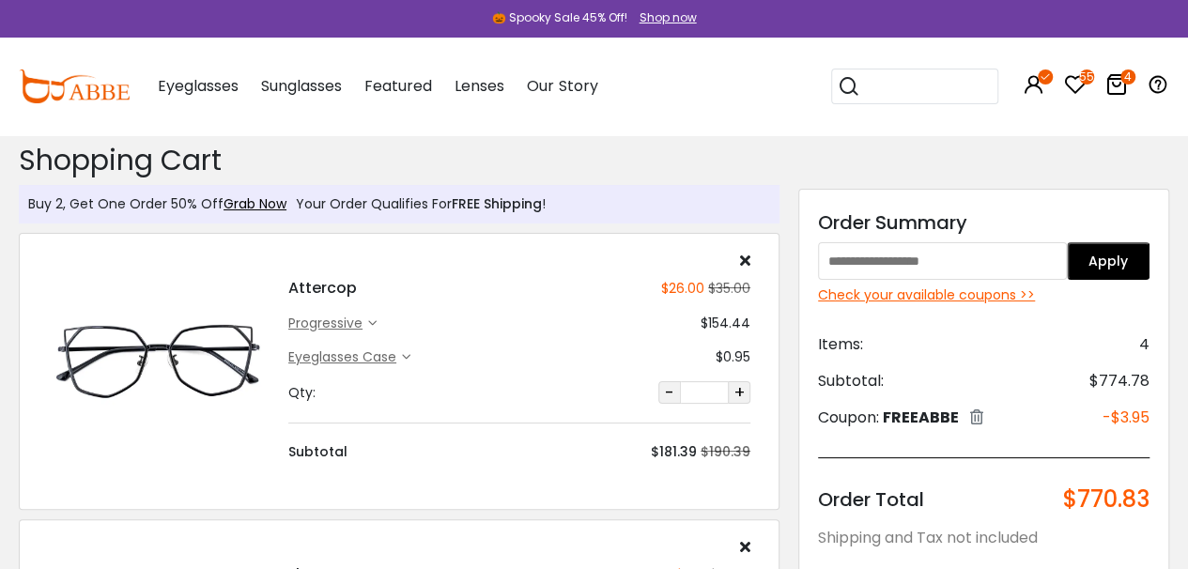
type input "********"
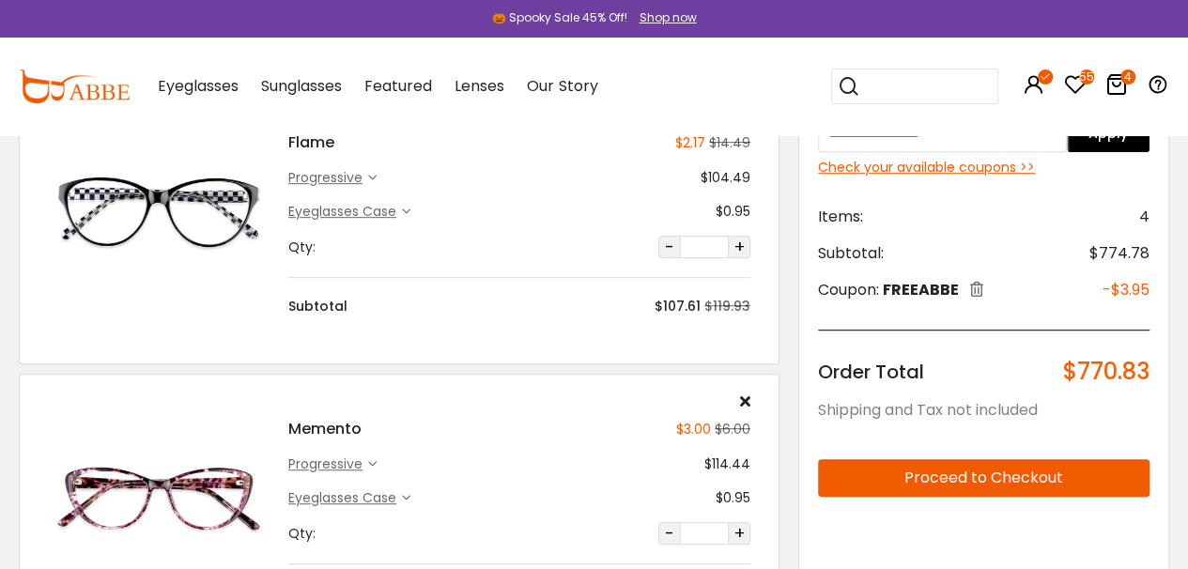
scroll to position [626, 0]
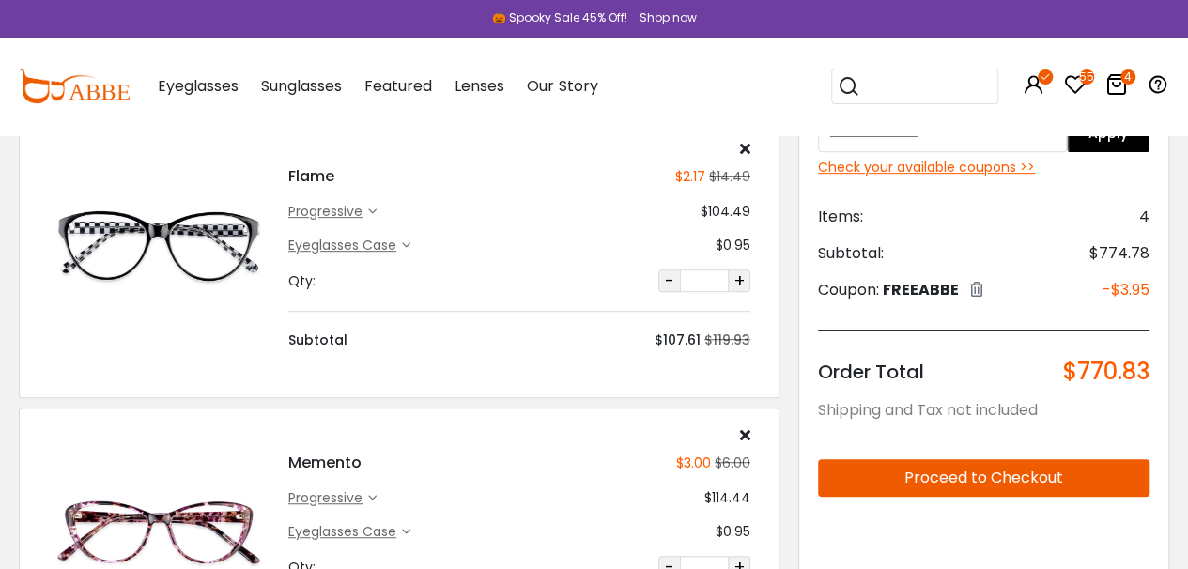
scroll to position [376, 0]
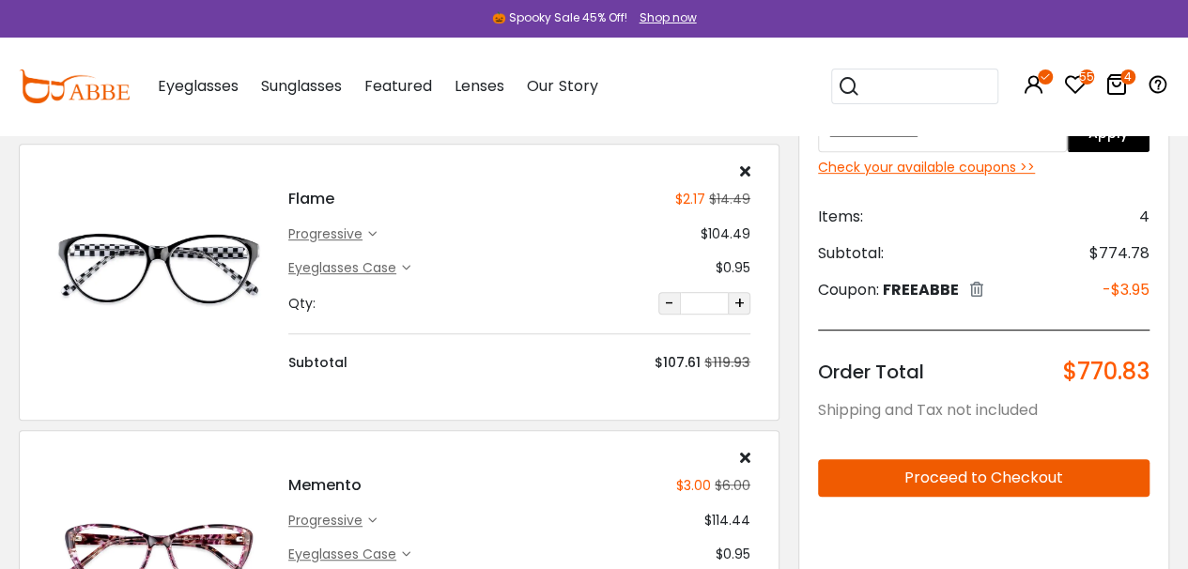
click at [419, 267] on div "Eyeglasses Case $0.95" at bounding box center [519, 268] width 462 height 20
click at [408, 266] on icon at bounding box center [406, 268] width 8 height 8
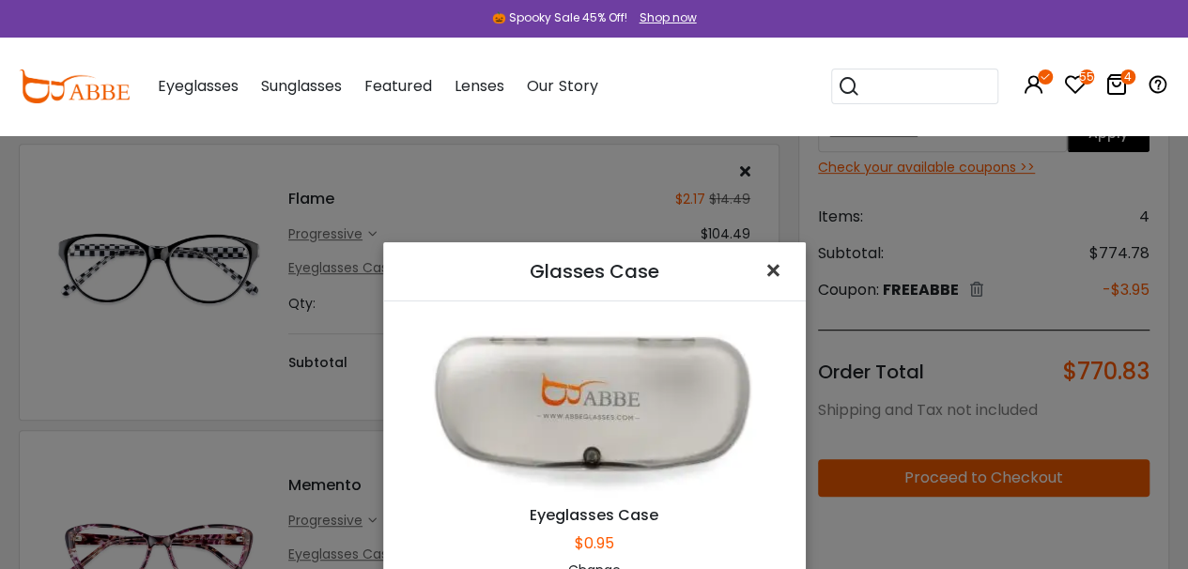
click at [769, 271] on span "×" at bounding box center [777, 271] width 27 height 40
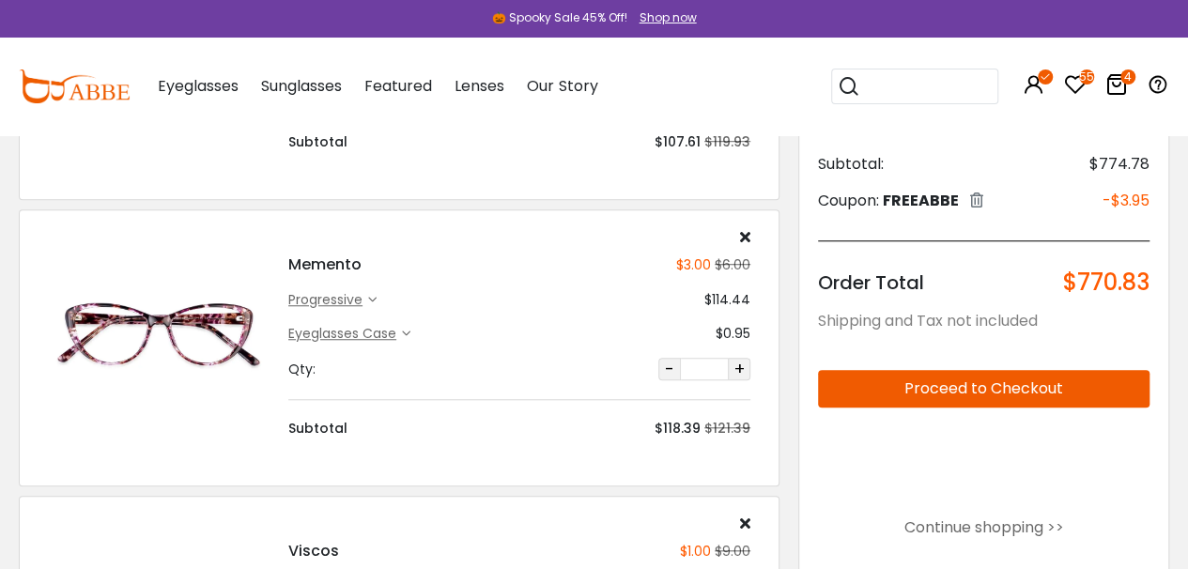
scroll to position [626, 0]
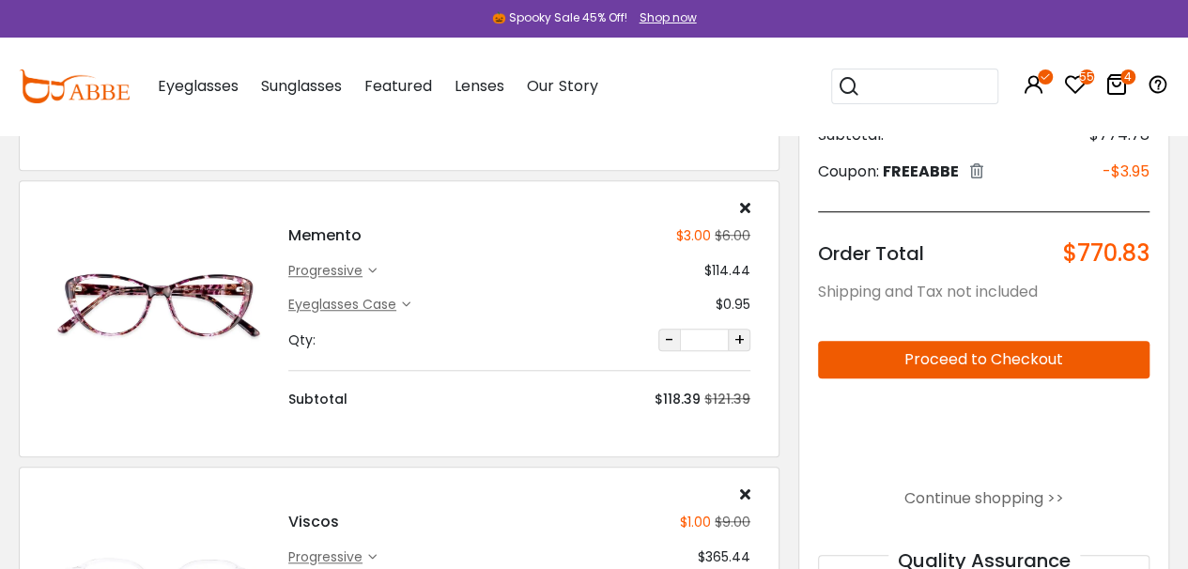
click at [372, 269] on icon at bounding box center [372, 271] width 8 height 8
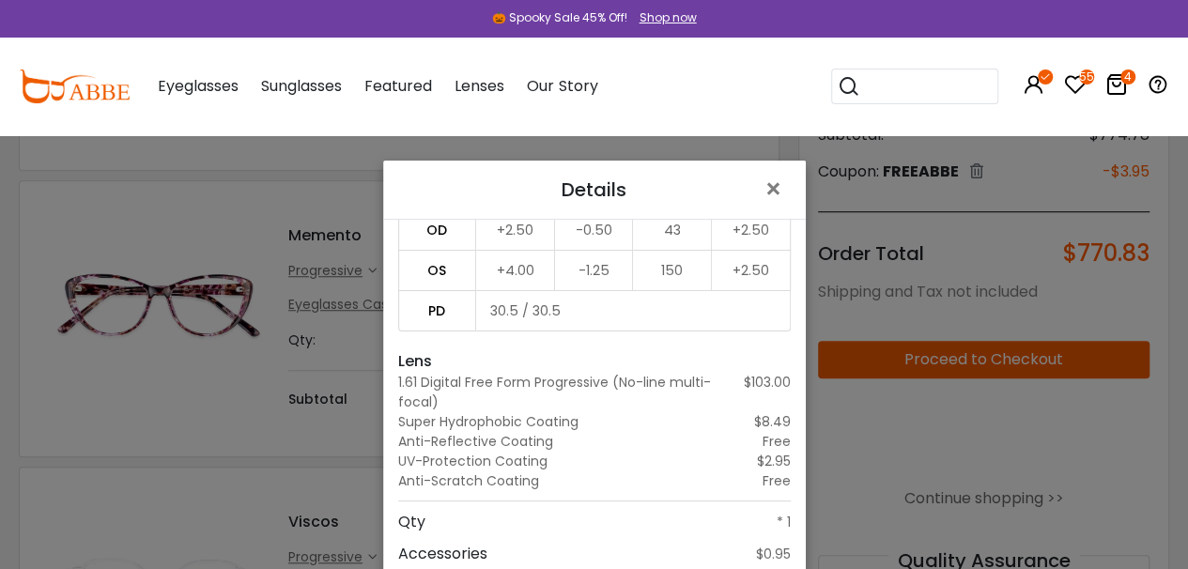
scroll to position [125, 0]
